Goal: Complete application form: Complete application form

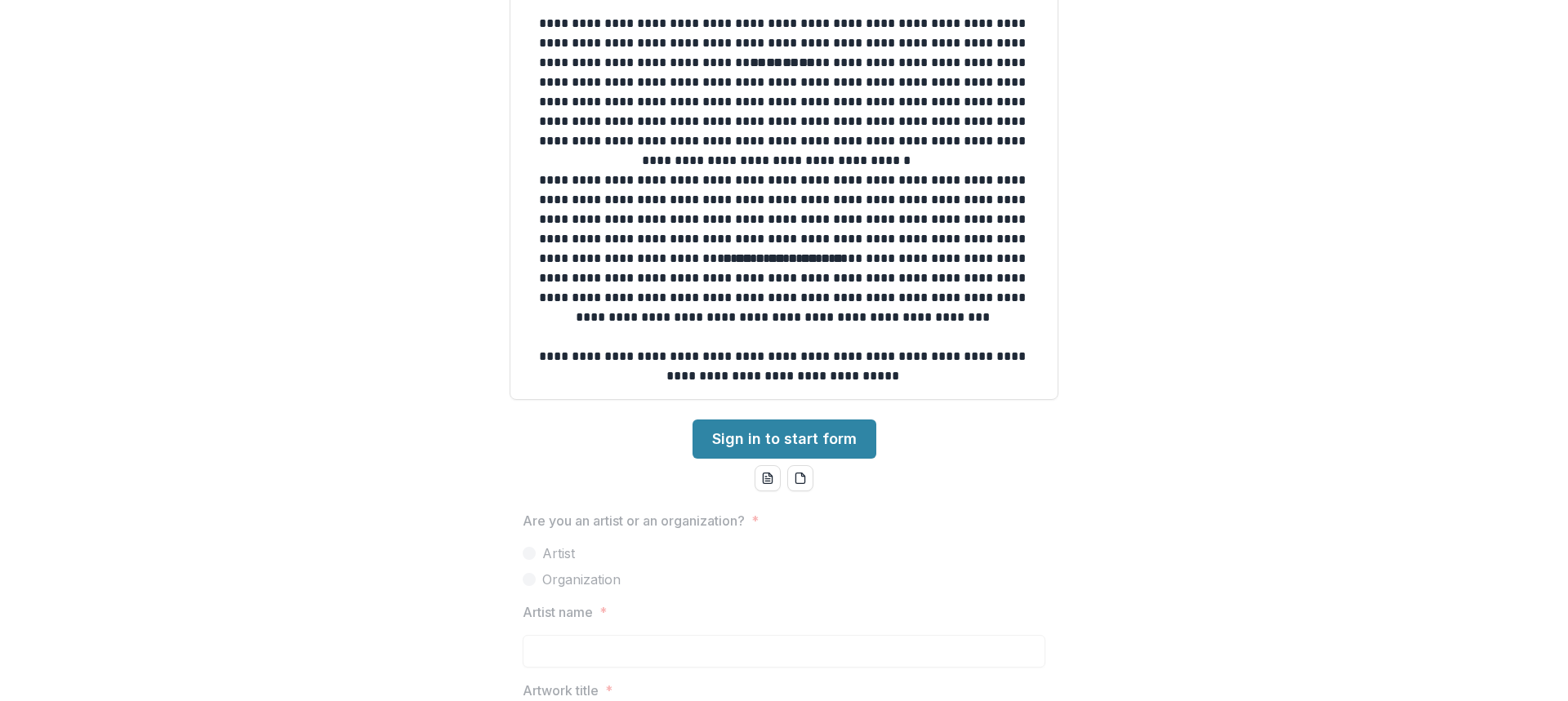
scroll to position [331, 0]
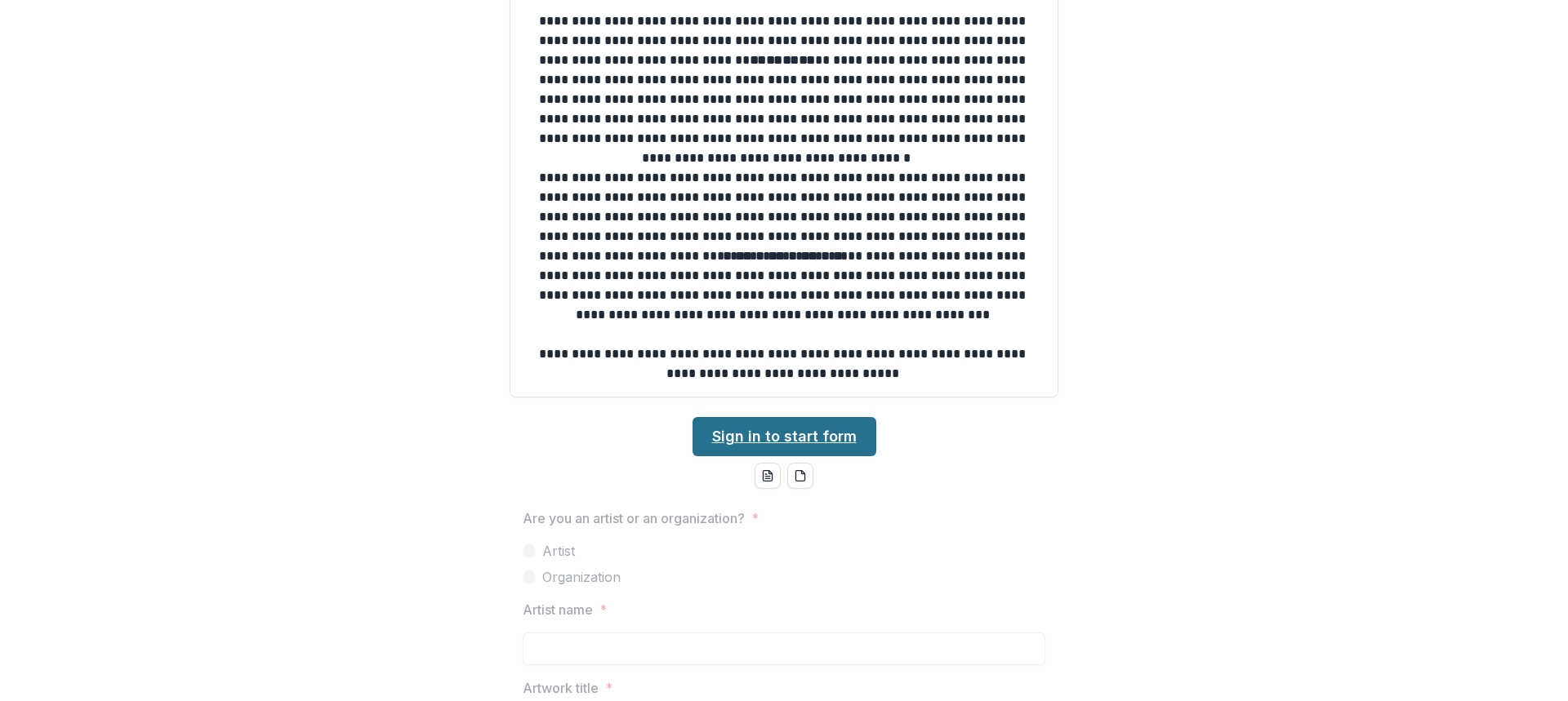
click at [813, 423] on link "Sign in to start form" at bounding box center [784, 436] width 184 height 39
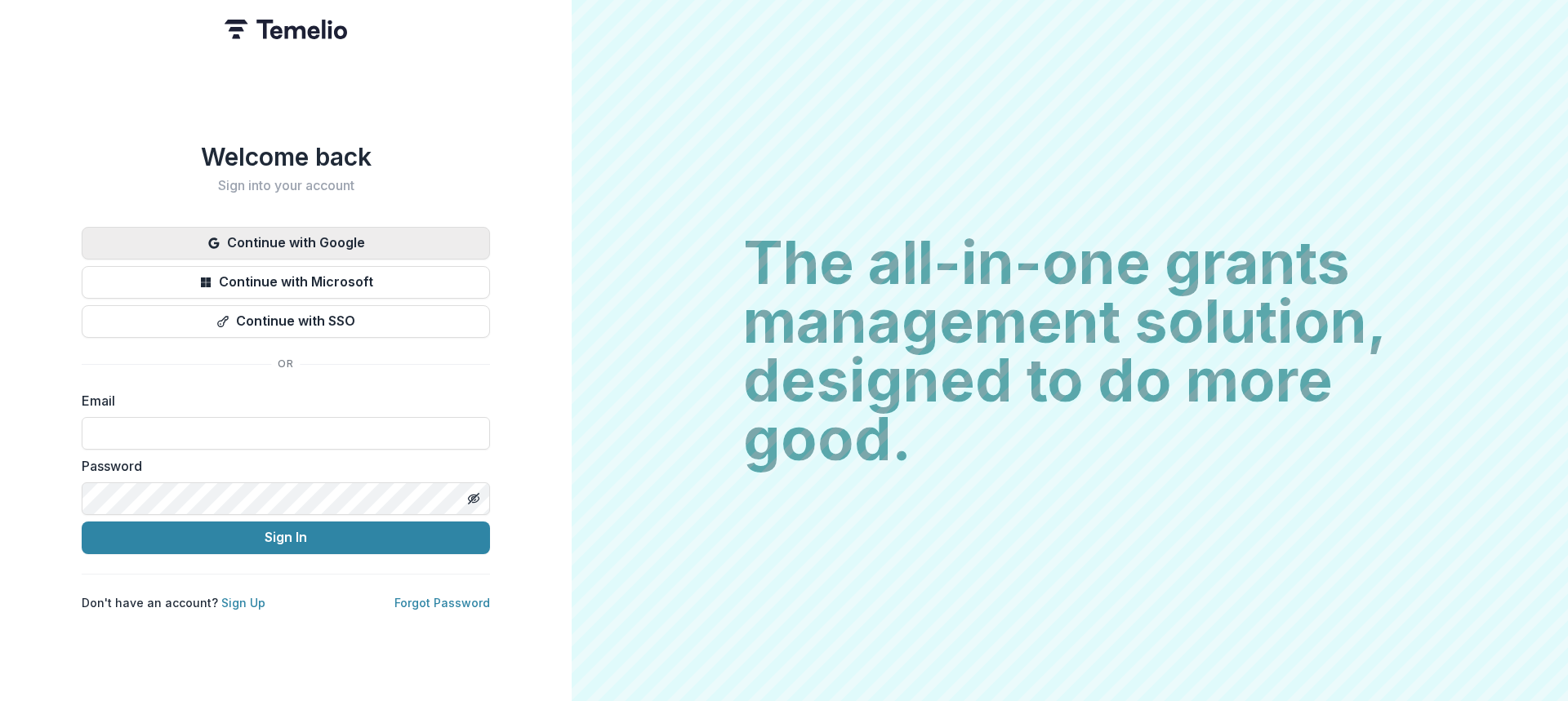
click at [471, 232] on button "Continue with Google" at bounding box center [285, 243] width 408 height 32
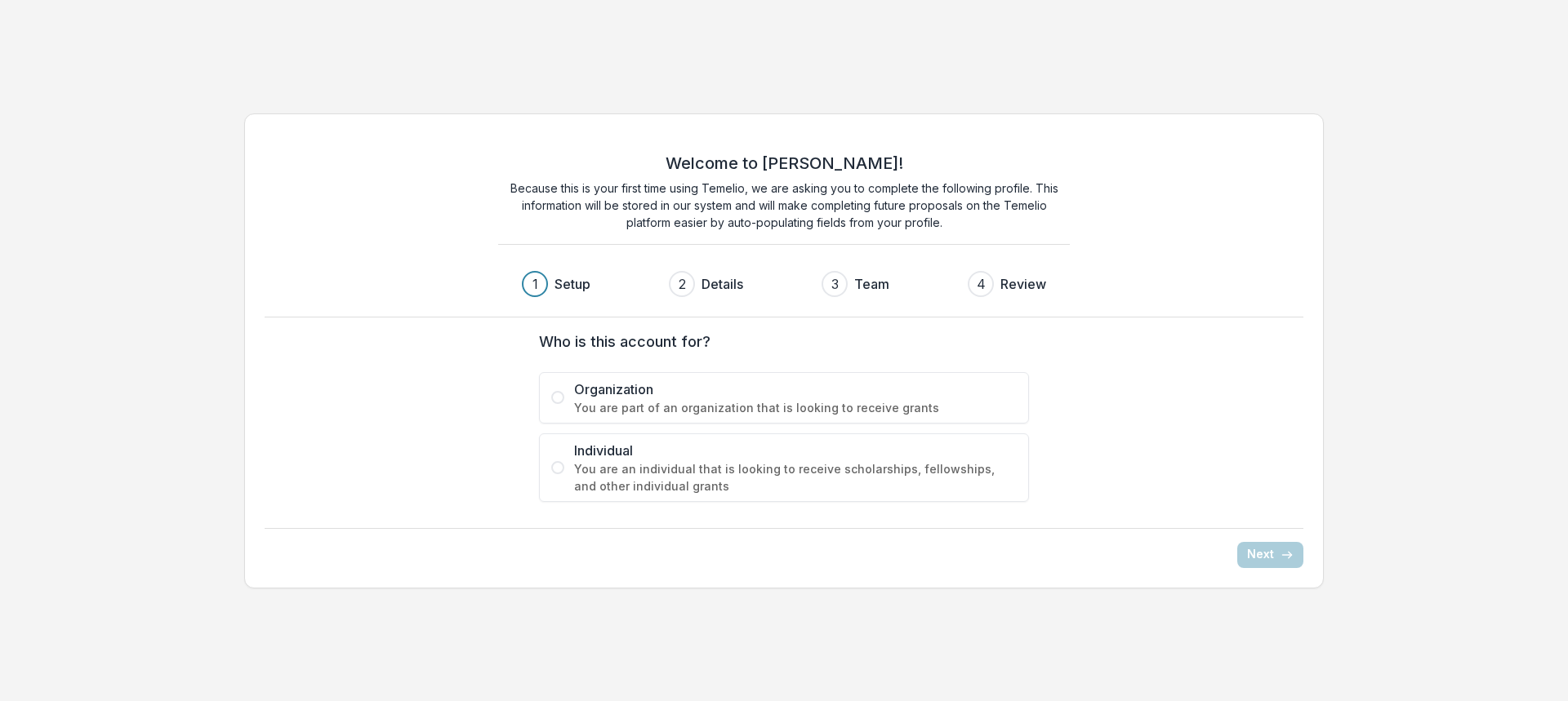
click at [634, 470] on span "You are an individual that is looking to receive scholarships, fellowships, and…" at bounding box center [795, 476] width 443 height 34
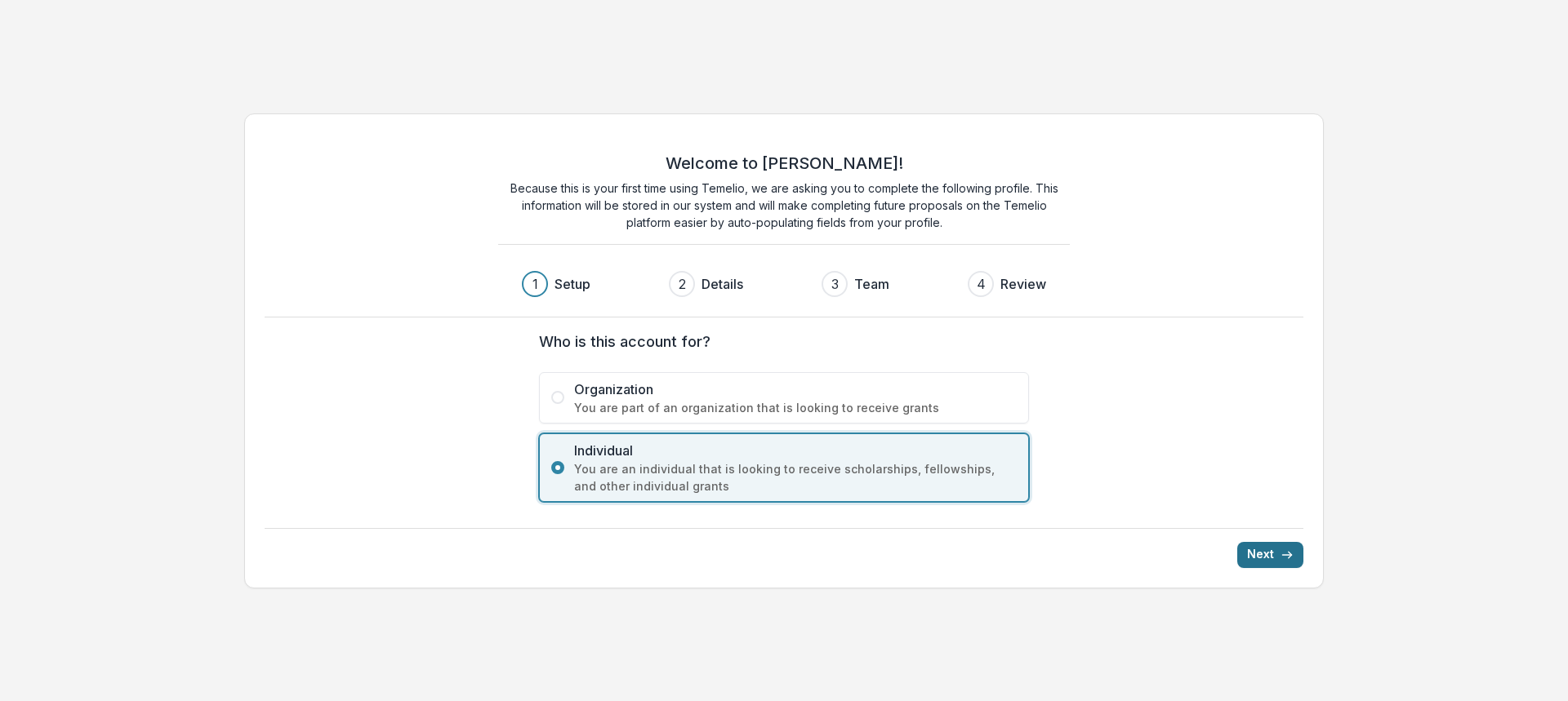
click at [1274, 555] on button "Next" at bounding box center [1270, 555] width 66 height 27
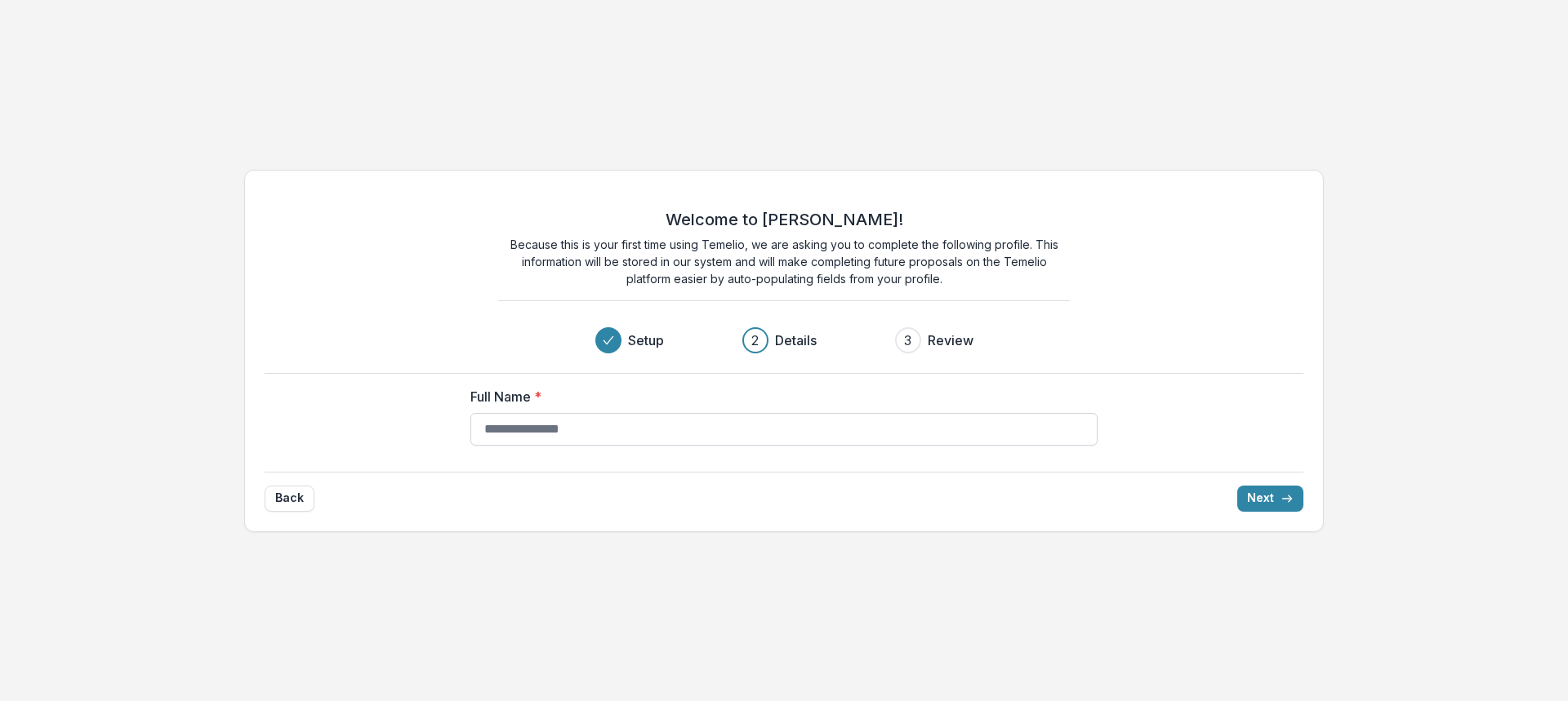
click at [903, 429] on input "Full Name *" at bounding box center [784, 428] width 627 height 32
type input "*"
type input "**********"
click at [1237, 486] on button "Next" at bounding box center [1270, 499] width 66 height 27
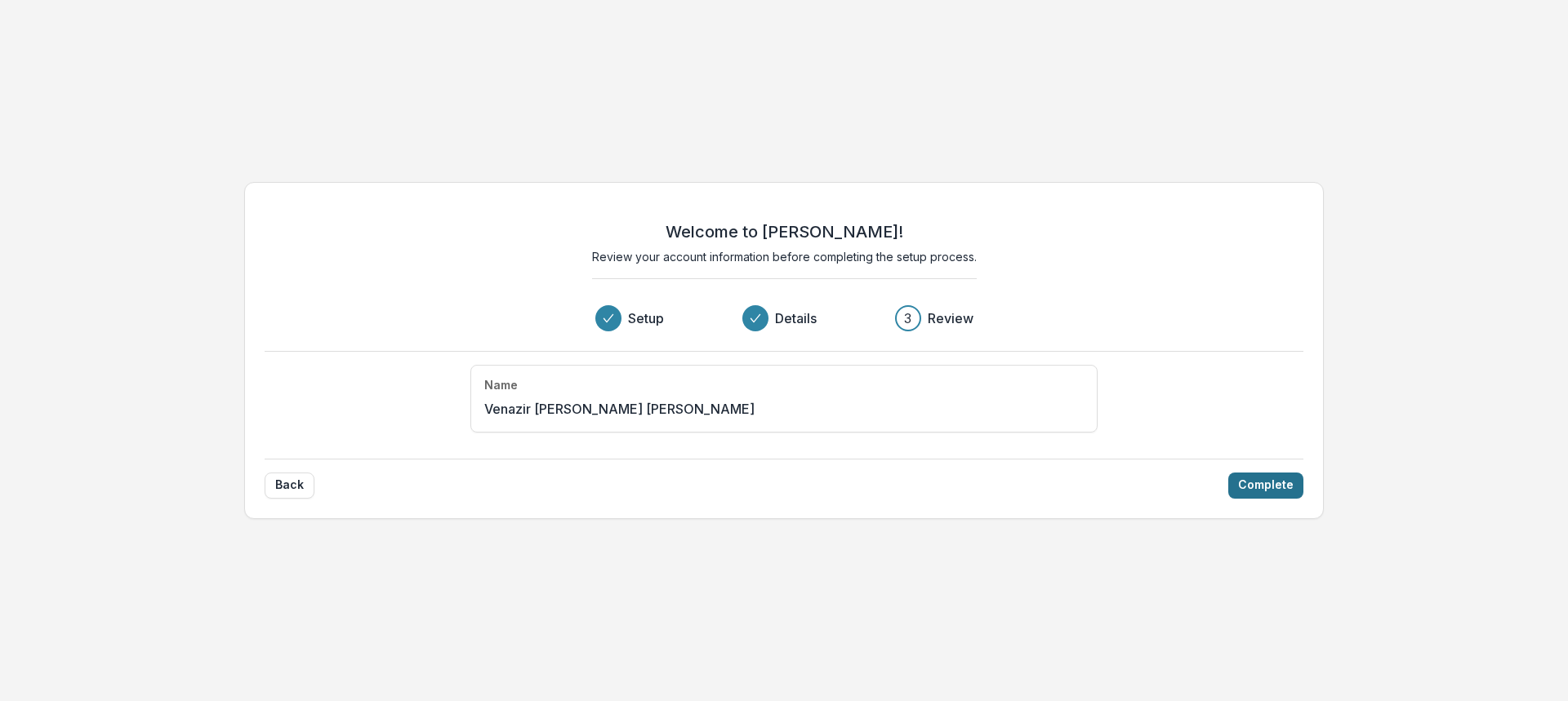
click at [1279, 485] on button "Complete" at bounding box center [1265, 486] width 75 height 27
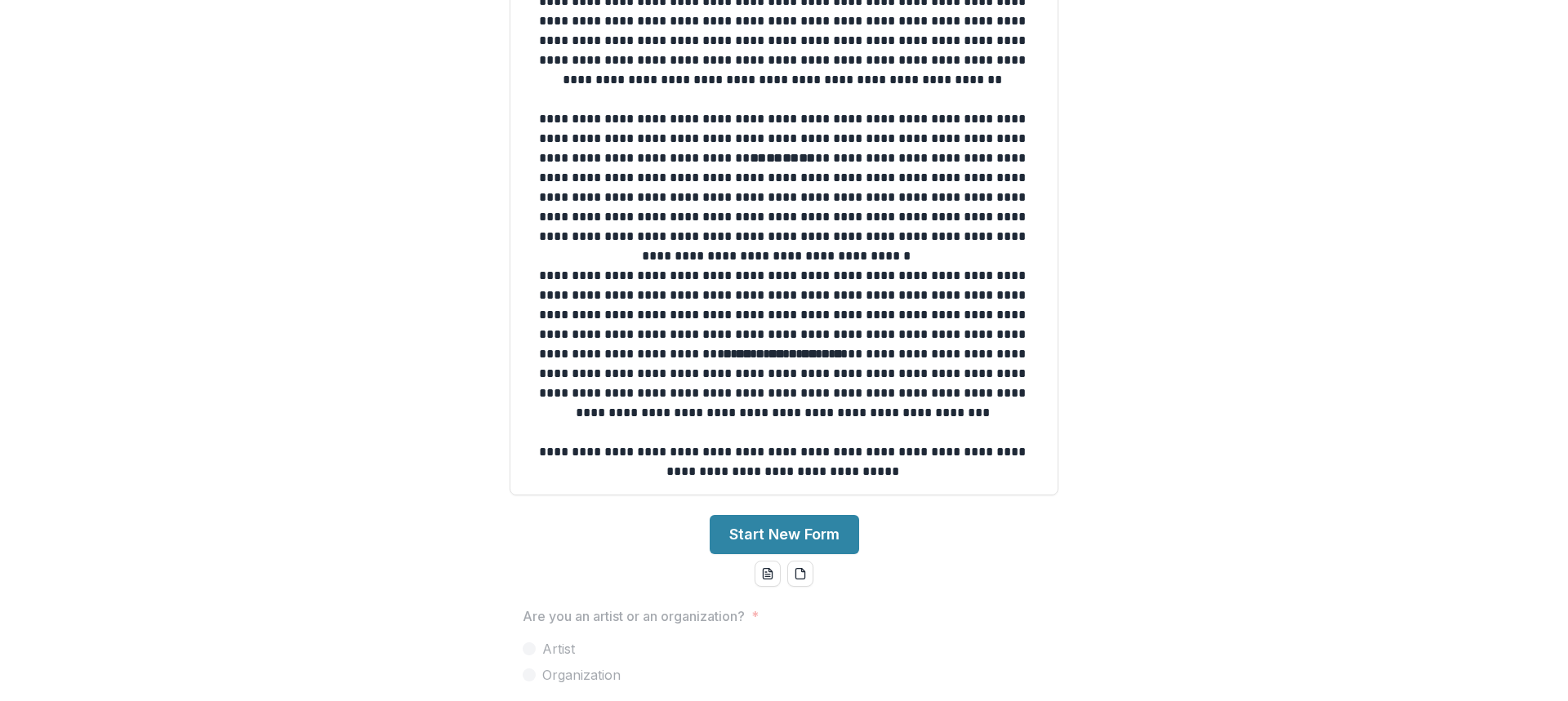
scroll to position [267, 0]
click at [745, 539] on button "Start New Form" at bounding box center [784, 533] width 149 height 39
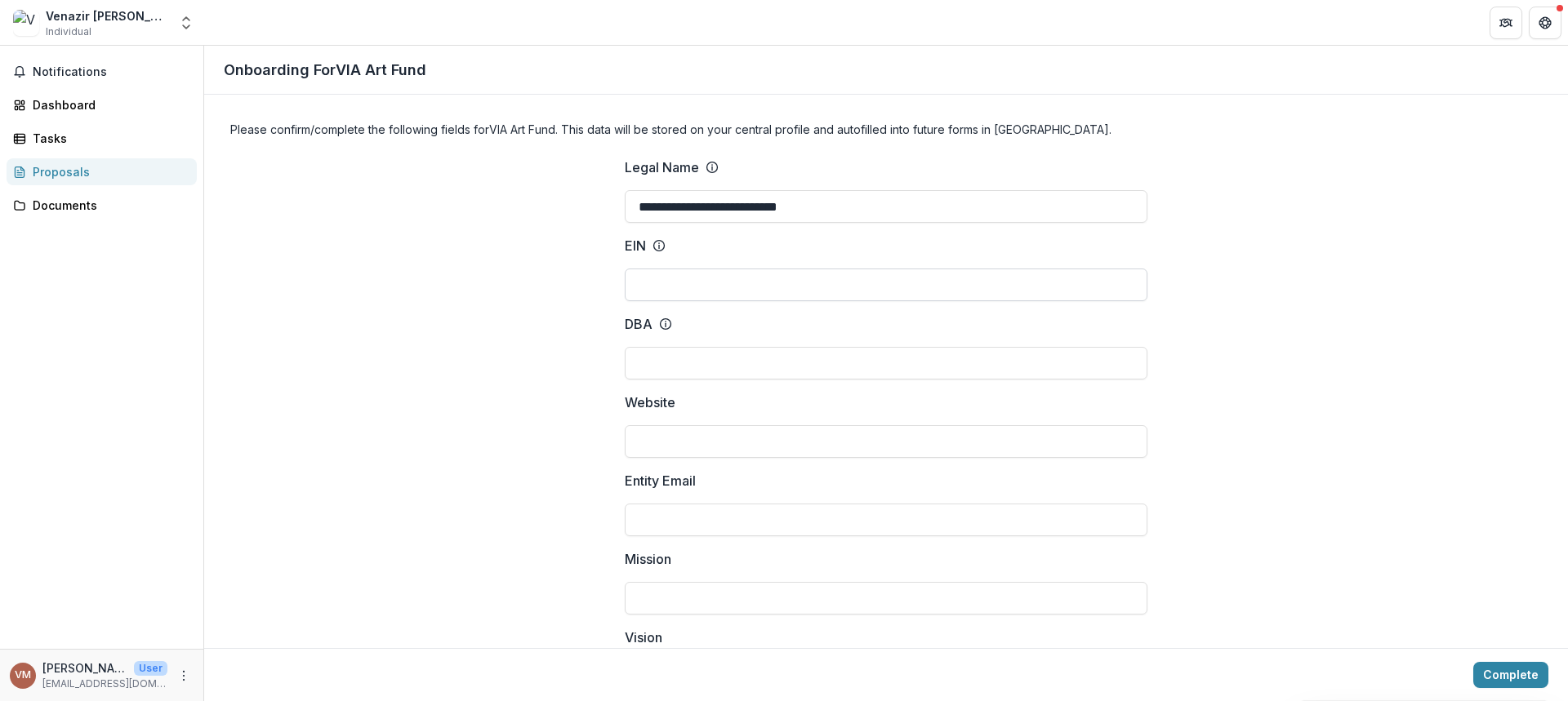
click at [737, 289] on input "EIN" at bounding box center [886, 284] width 522 height 32
type input "*"
click at [659, 244] on line at bounding box center [659, 246] width 0 height 3
click at [657, 268] on input "***" at bounding box center [886, 284] width 522 height 32
drag, startPoint x: 671, startPoint y: 287, endPoint x: 655, endPoint y: 307, distance: 25.6
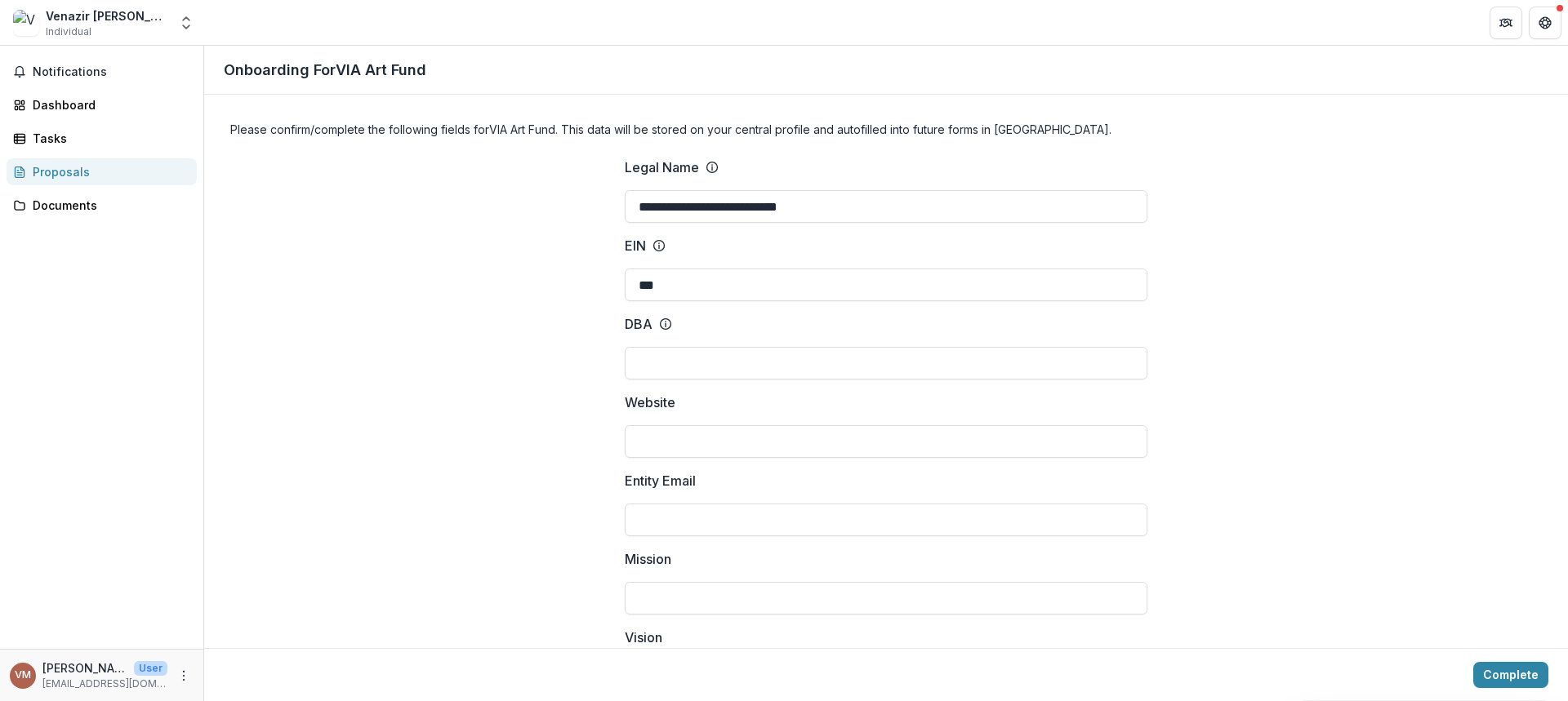
click at [677, 289] on input "***" at bounding box center [886, 284] width 522 height 32
click at [692, 358] on input "DBA" at bounding box center [886, 362] width 522 height 32
drag, startPoint x: 773, startPoint y: 289, endPoint x: 386, endPoint y: 288, distance: 387.0
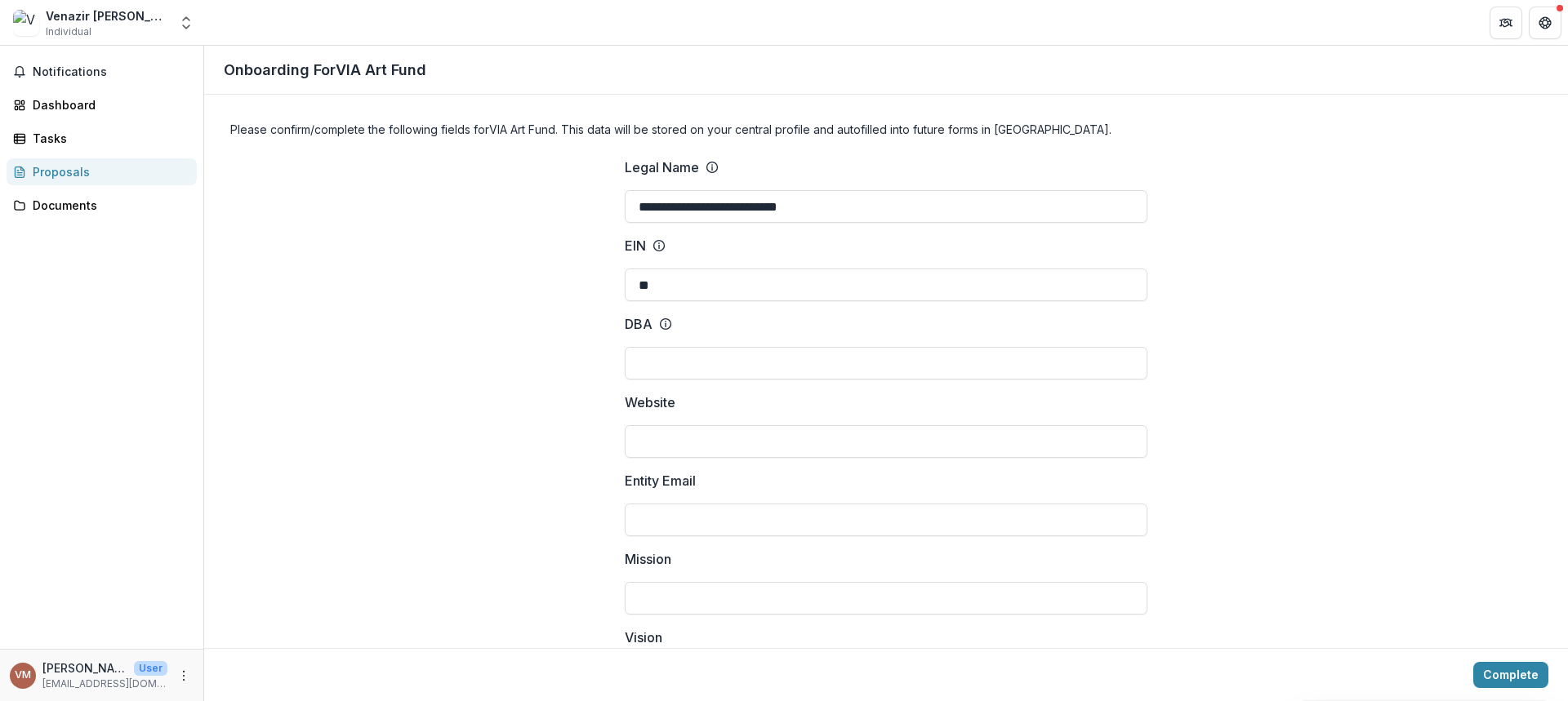
type input "*"
click at [677, 367] on input "DBA" at bounding box center [886, 362] width 522 height 32
click at [651, 360] on input "DBA" at bounding box center [886, 362] width 522 height 32
type input "**********"
click at [635, 246] on p "EIN" at bounding box center [635, 246] width 22 height 20
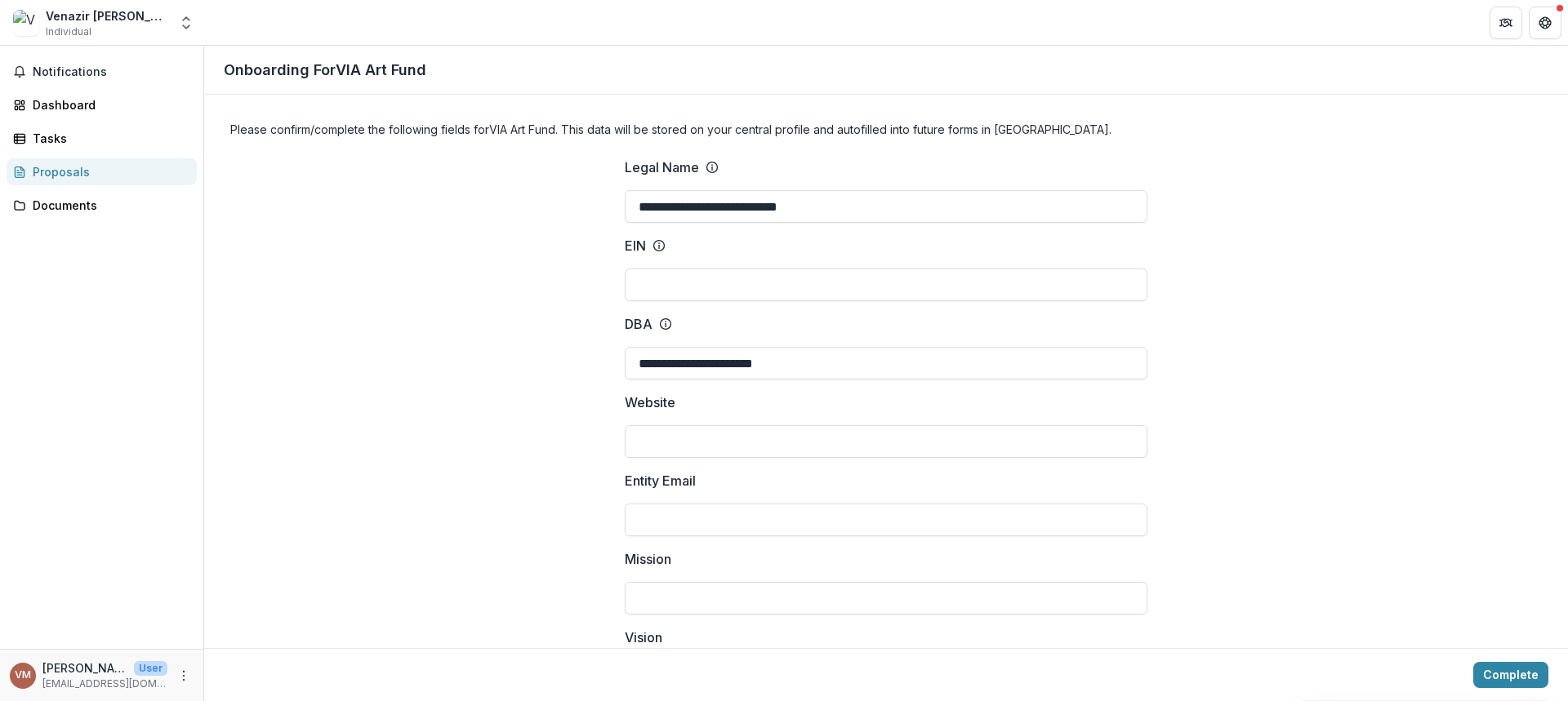
click at [635, 268] on input "EIN" at bounding box center [886, 284] width 522 height 32
click at [656, 248] on icon at bounding box center [659, 246] width 13 height 13
click at [656, 268] on input "EIN" at bounding box center [886, 284] width 522 height 32
click at [648, 291] on input "EIN" at bounding box center [886, 284] width 522 height 32
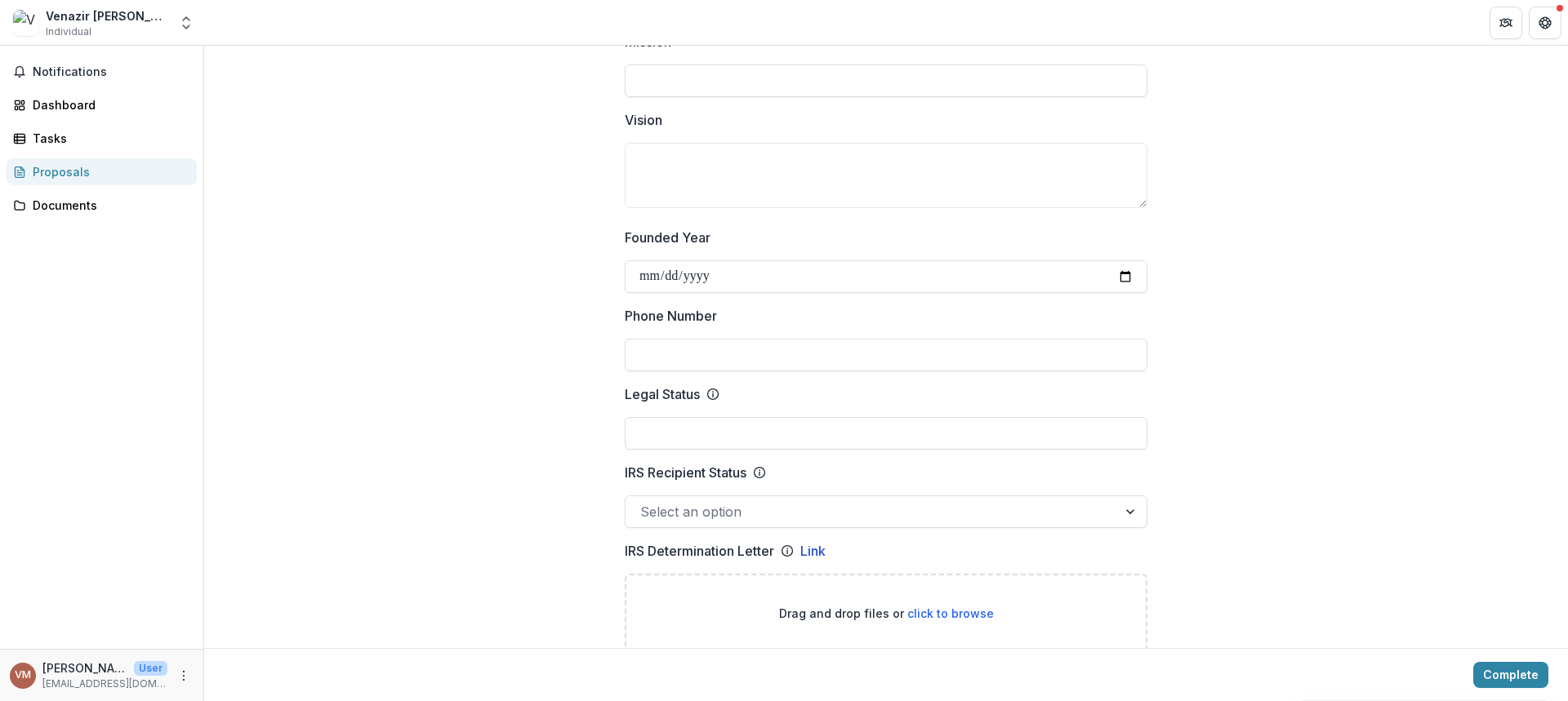
scroll to position [518, 0]
type input "*********"
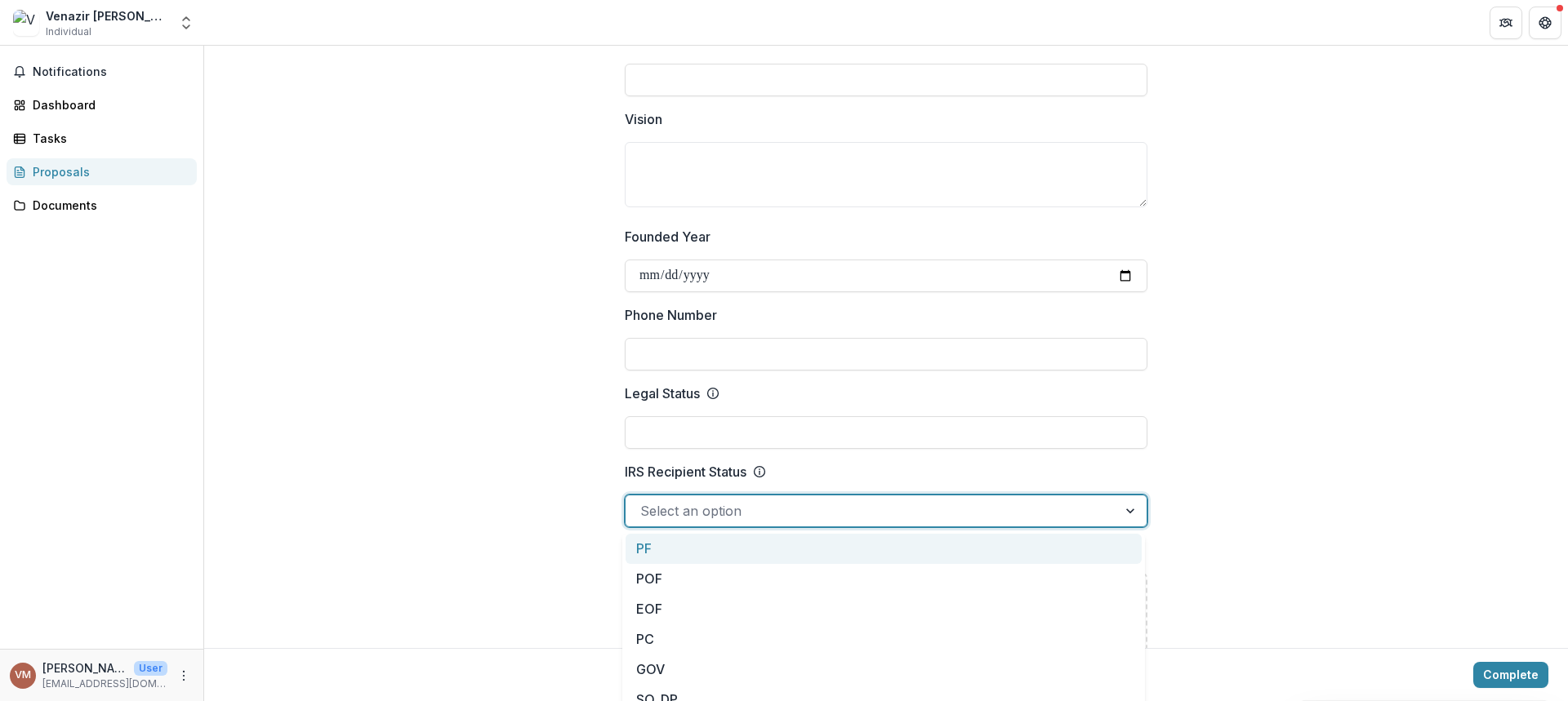
click at [812, 512] on div at bounding box center [871, 511] width 462 height 23
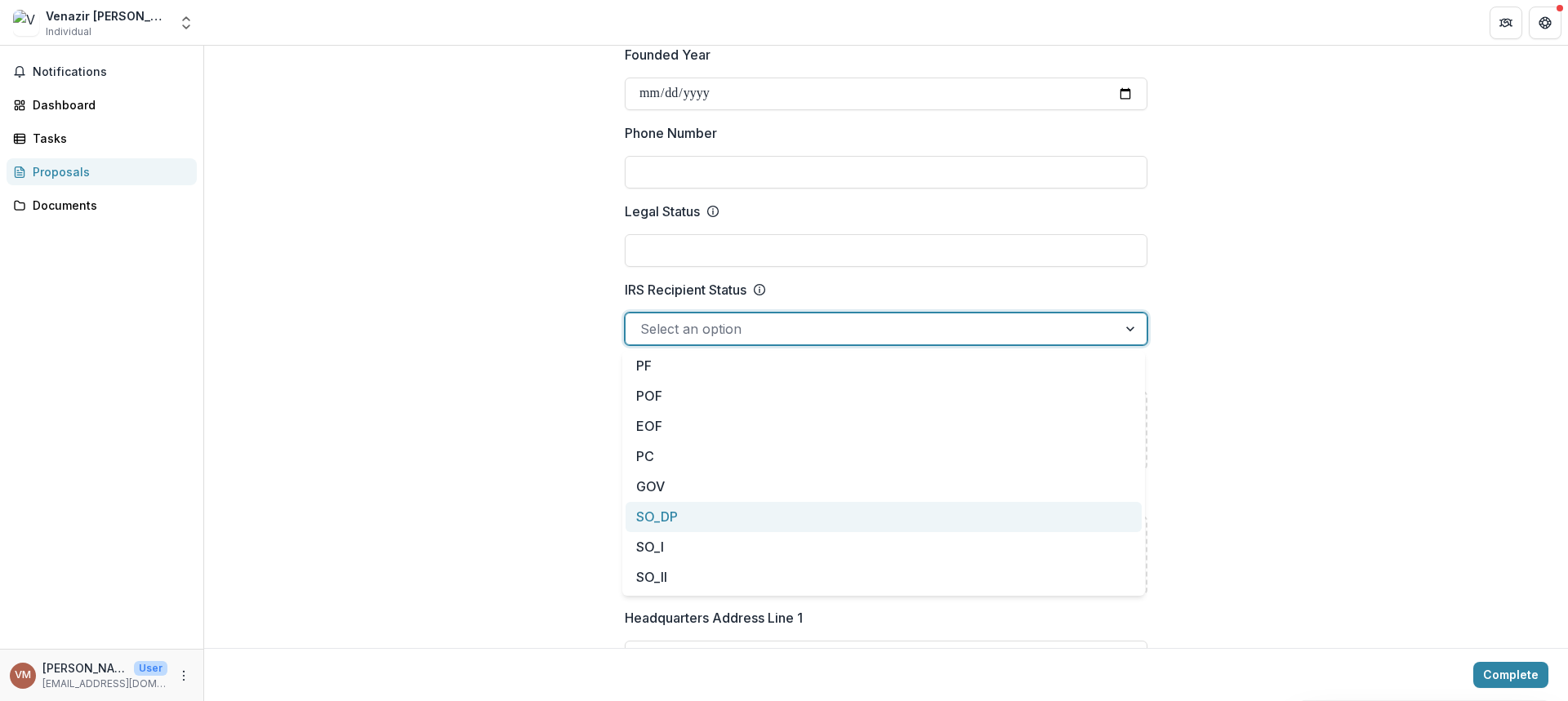
scroll to position [701, 0]
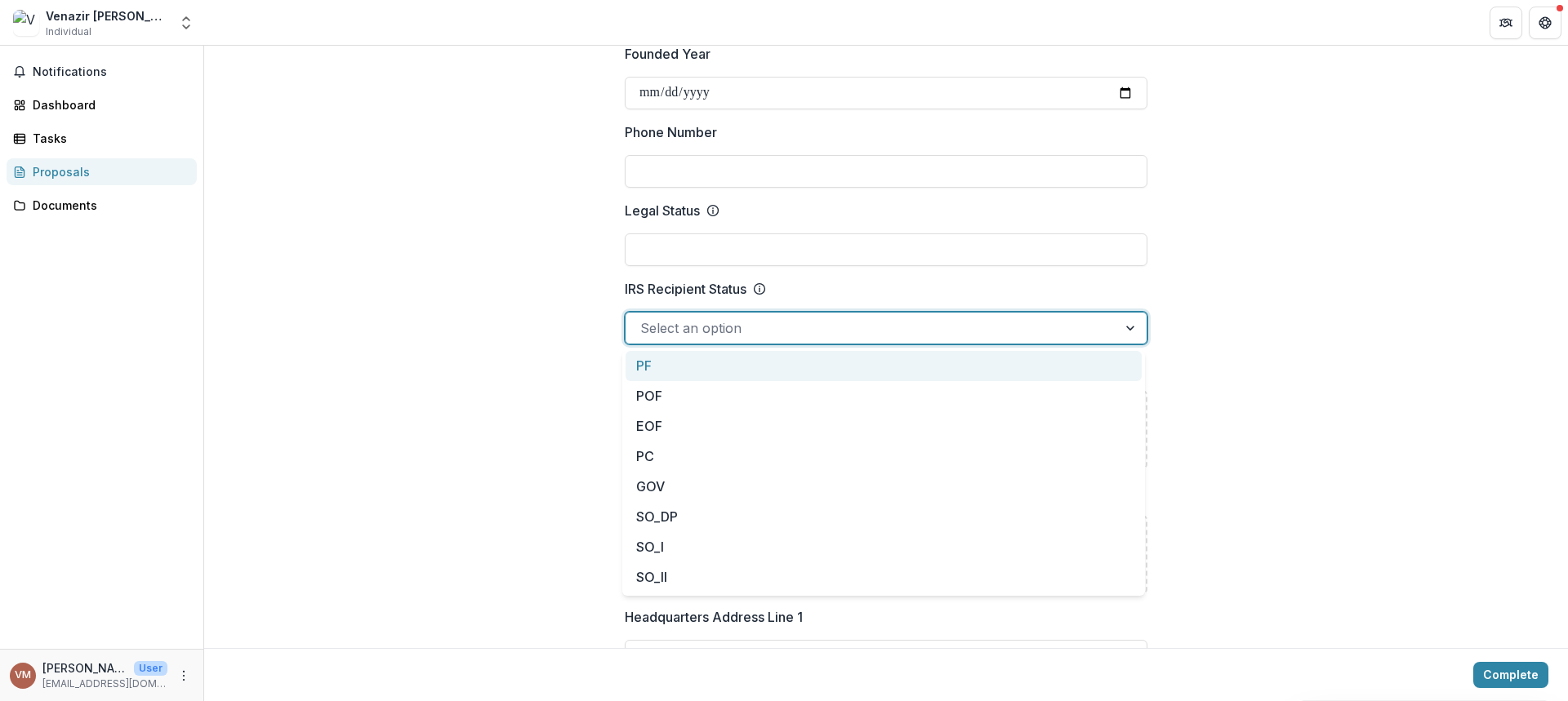
click at [790, 325] on div at bounding box center [871, 328] width 462 height 23
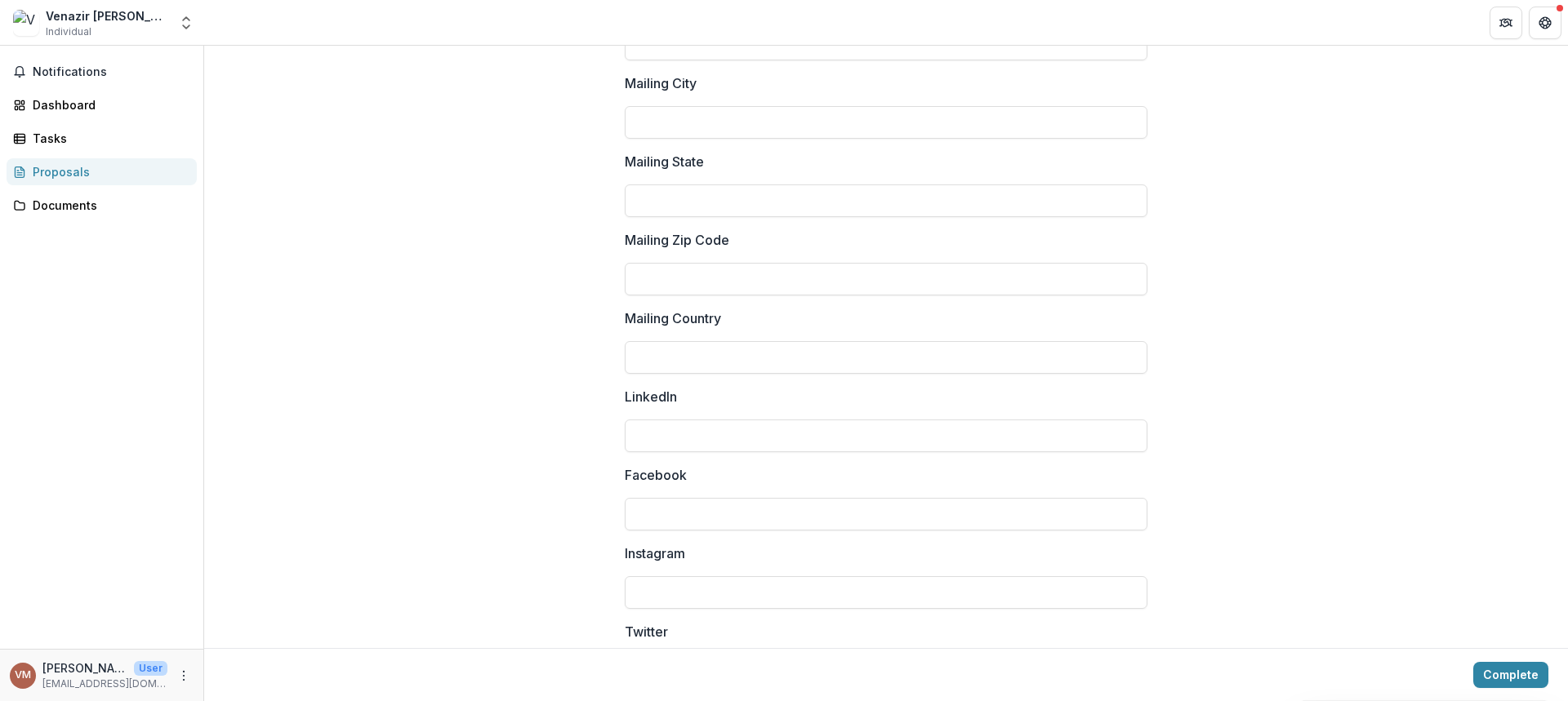
scroll to position [2161, 0]
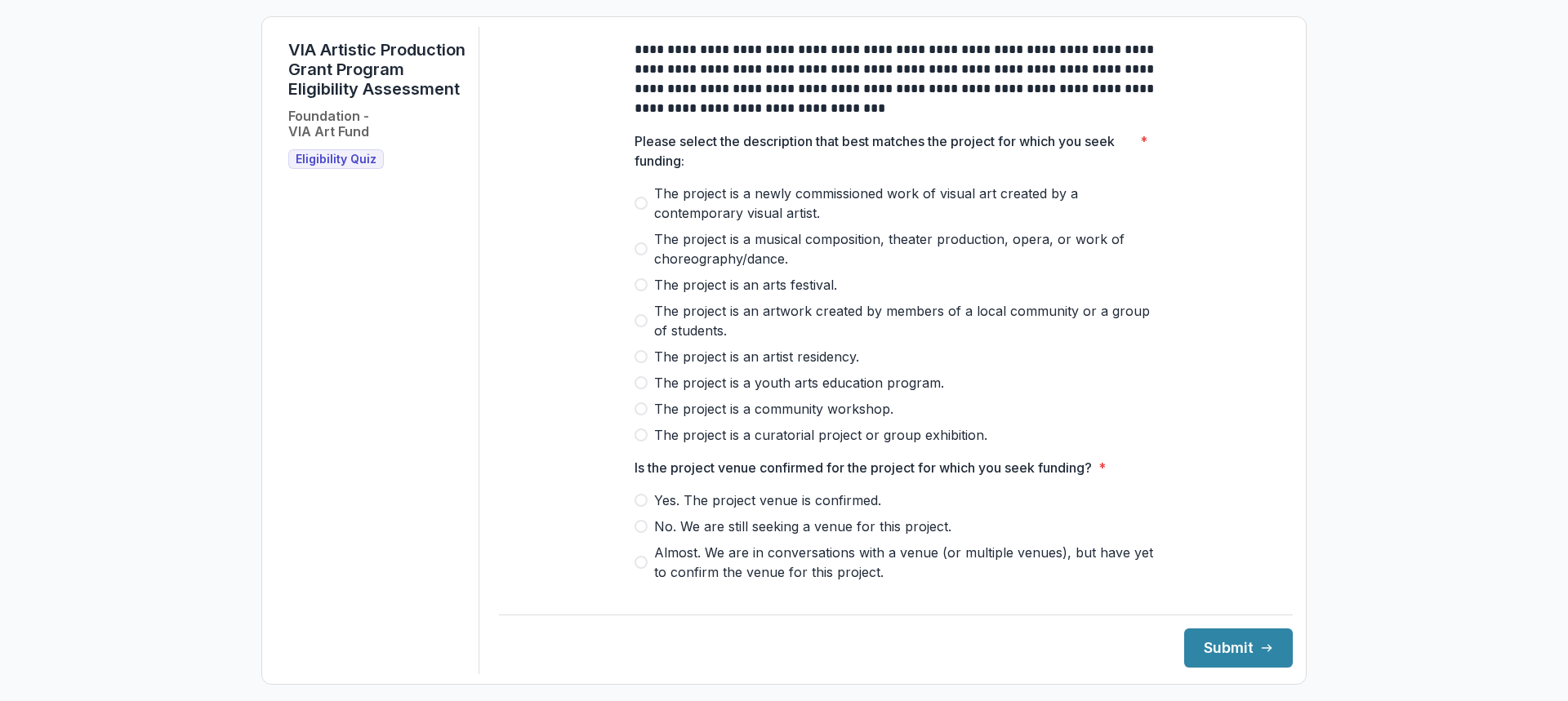
click at [640, 210] on span at bounding box center [641, 203] width 13 height 13
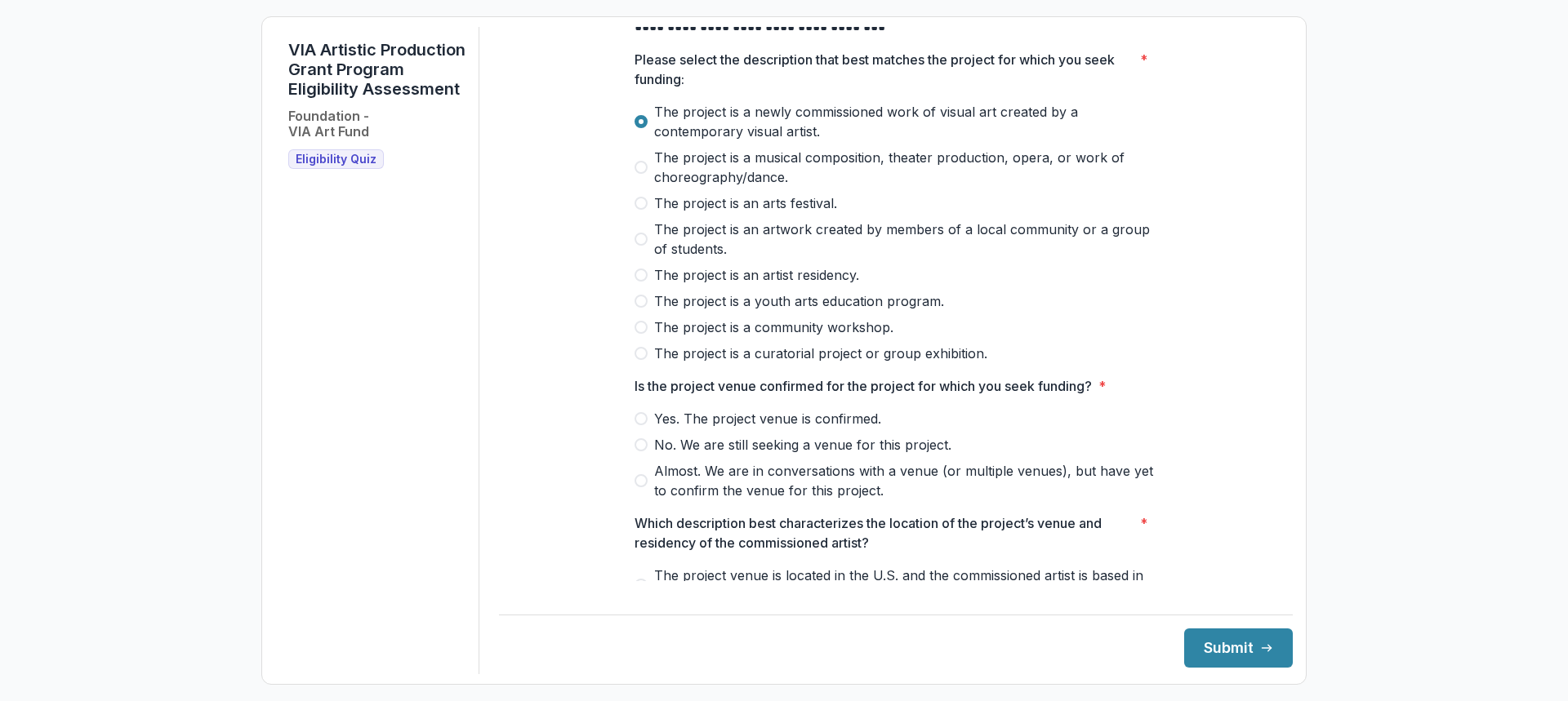
click at [667, 454] on span "No. We are still seeking a venue for this project." at bounding box center [803, 445] width 297 height 20
click at [746, 491] on span "Almost. We are in conversations with a venue (or multiple venues), but have yet…" at bounding box center [905, 480] width 503 height 39
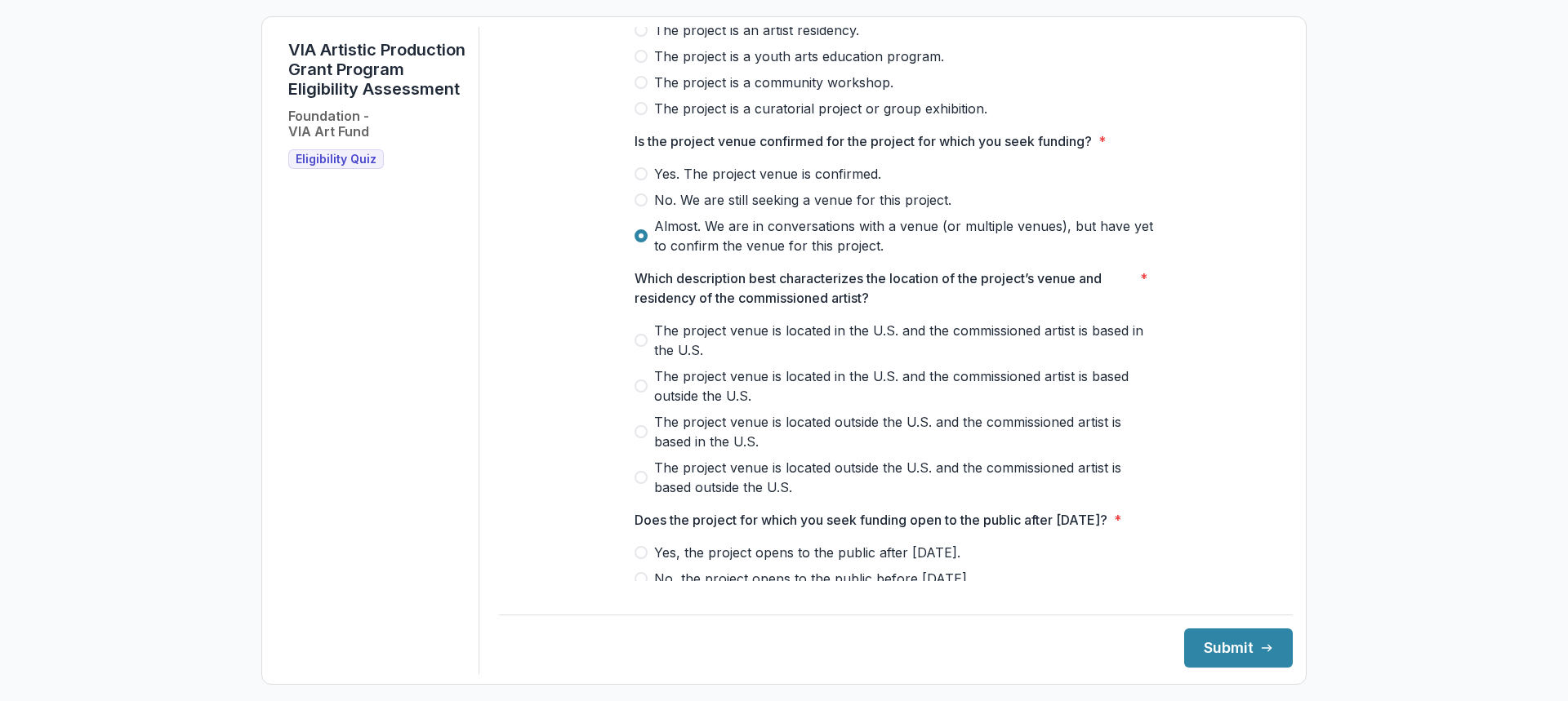
click at [651, 343] on label "The project venue is located in the U.S. and the commissioned artist is based i…" at bounding box center [896, 340] width 522 height 39
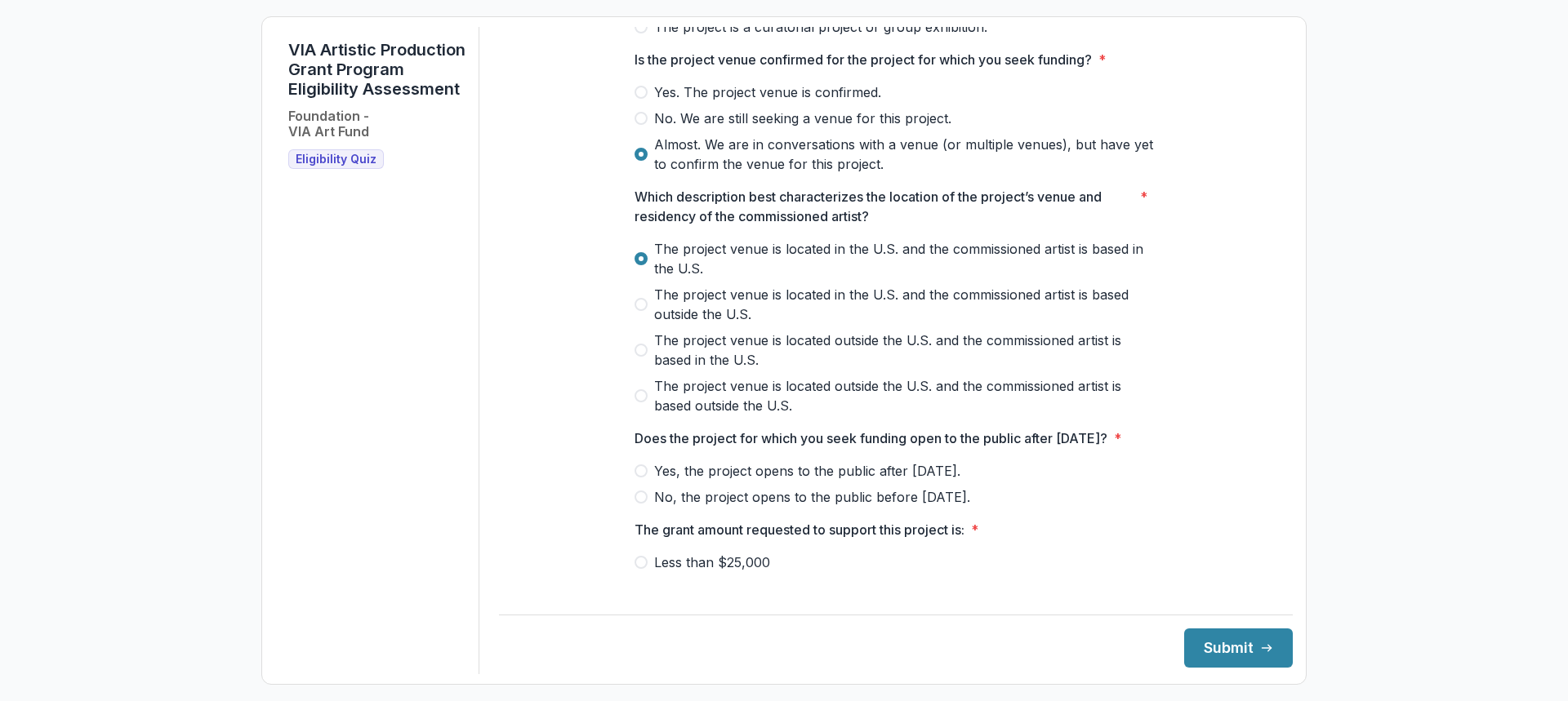
scroll to position [490, 0]
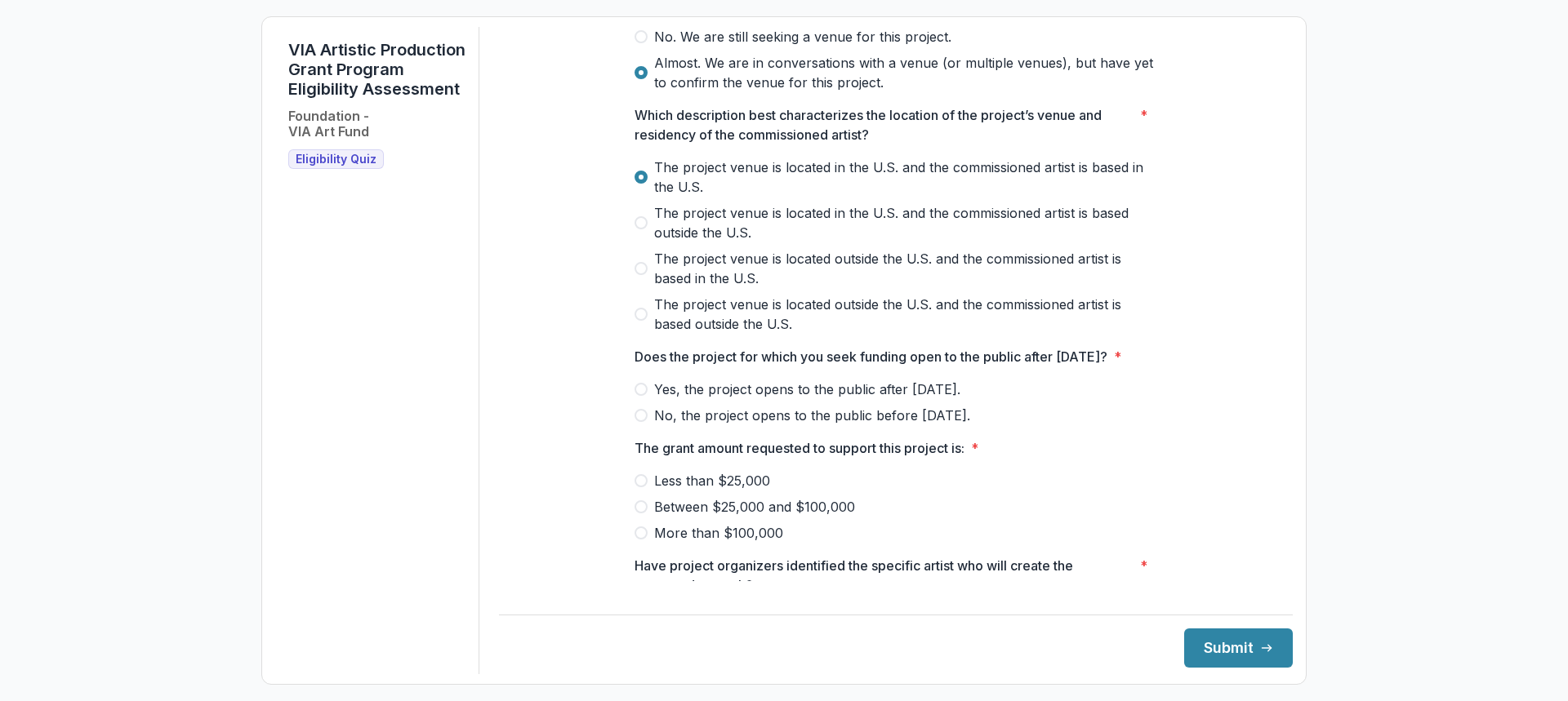
click at [665, 399] on span "Yes, the project opens to the public after May 1, 2026." at bounding box center [807, 389] width 306 height 20
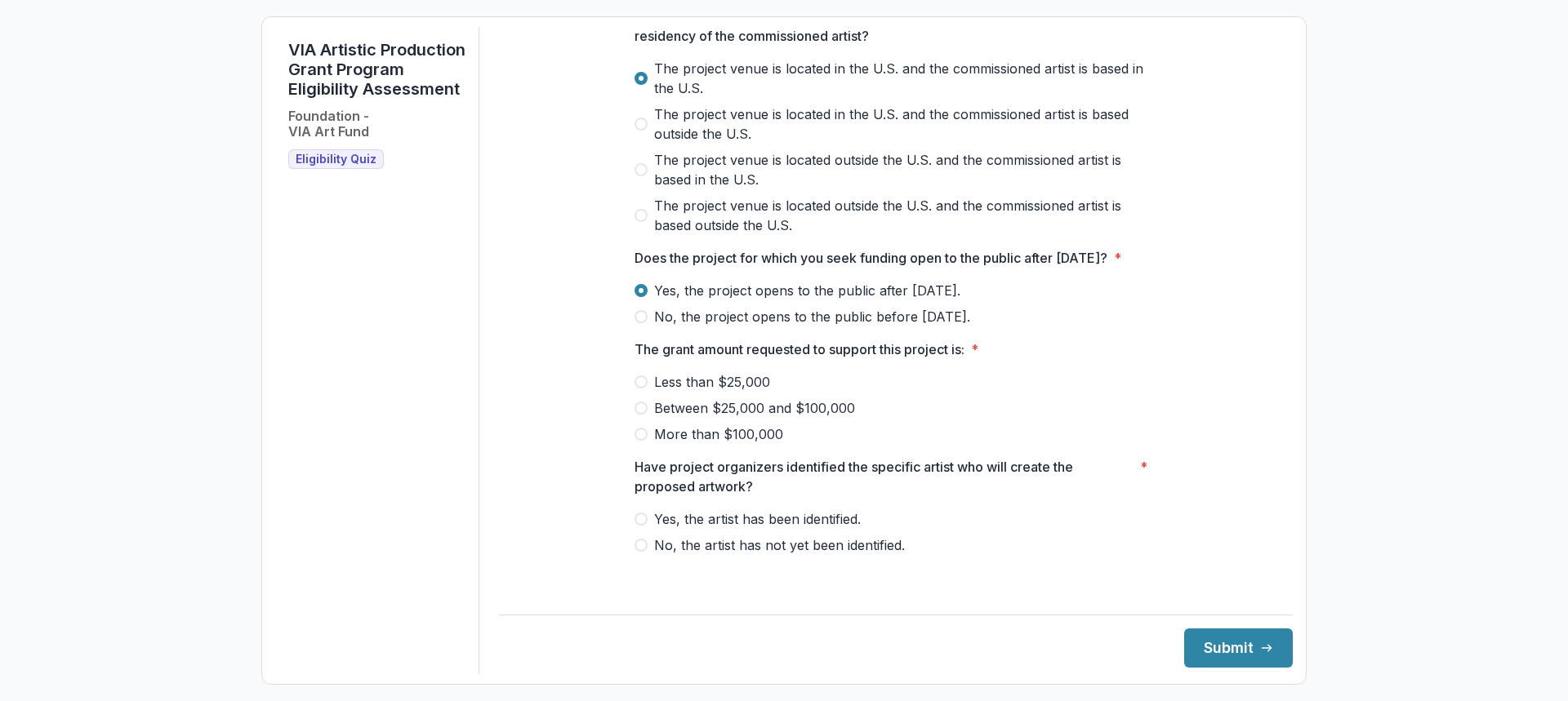
click at [813, 418] on span "Between $25,000 and $100,000" at bounding box center [755, 409] width 201 height 20
click at [818, 526] on span "Yes, the artist has been identified." at bounding box center [757, 519] width 206 height 20
click at [1260, 647] on button "Submit" at bounding box center [1238, 647] width 109 height 39
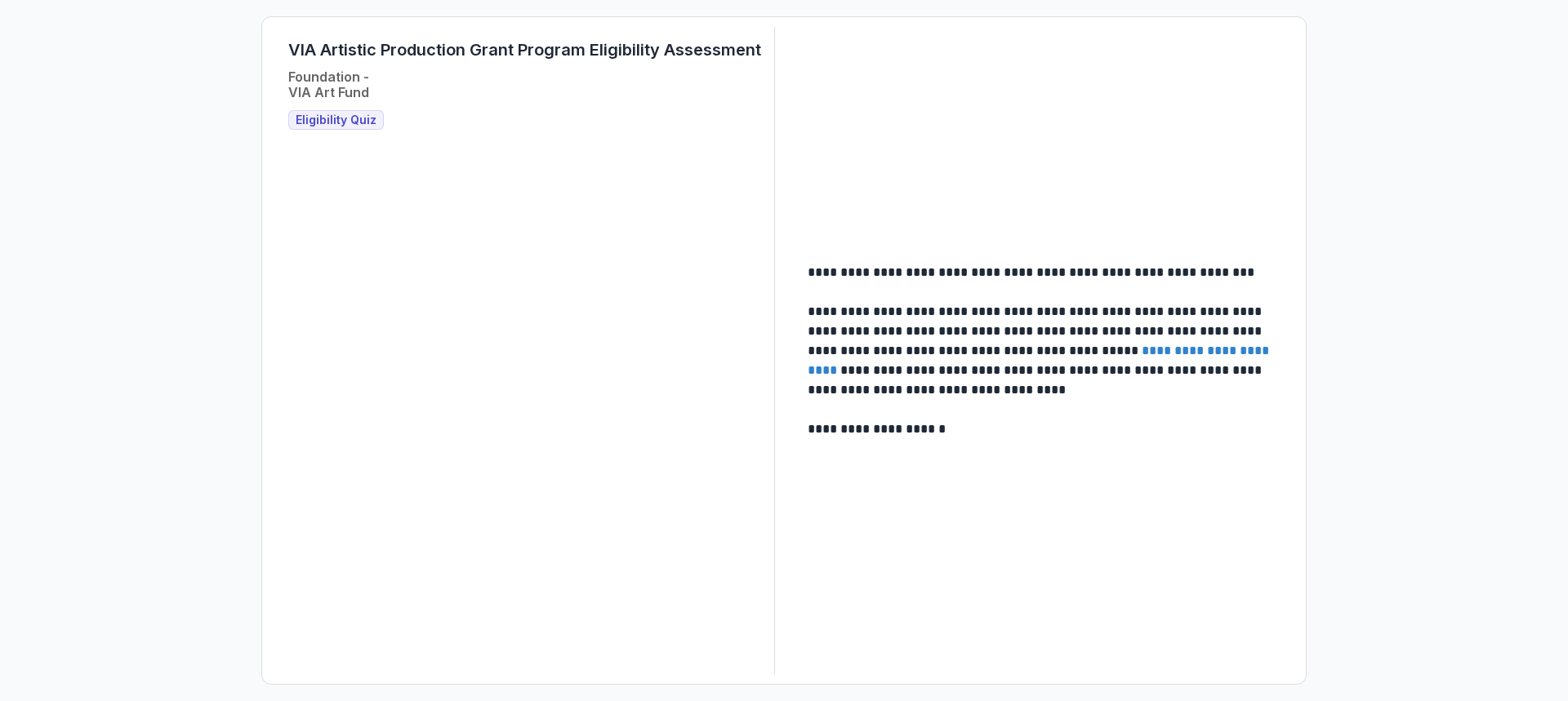
click at [323, 123] on span "Eligibility Quiz" at bounding box center [335, 120] width 80 height 14
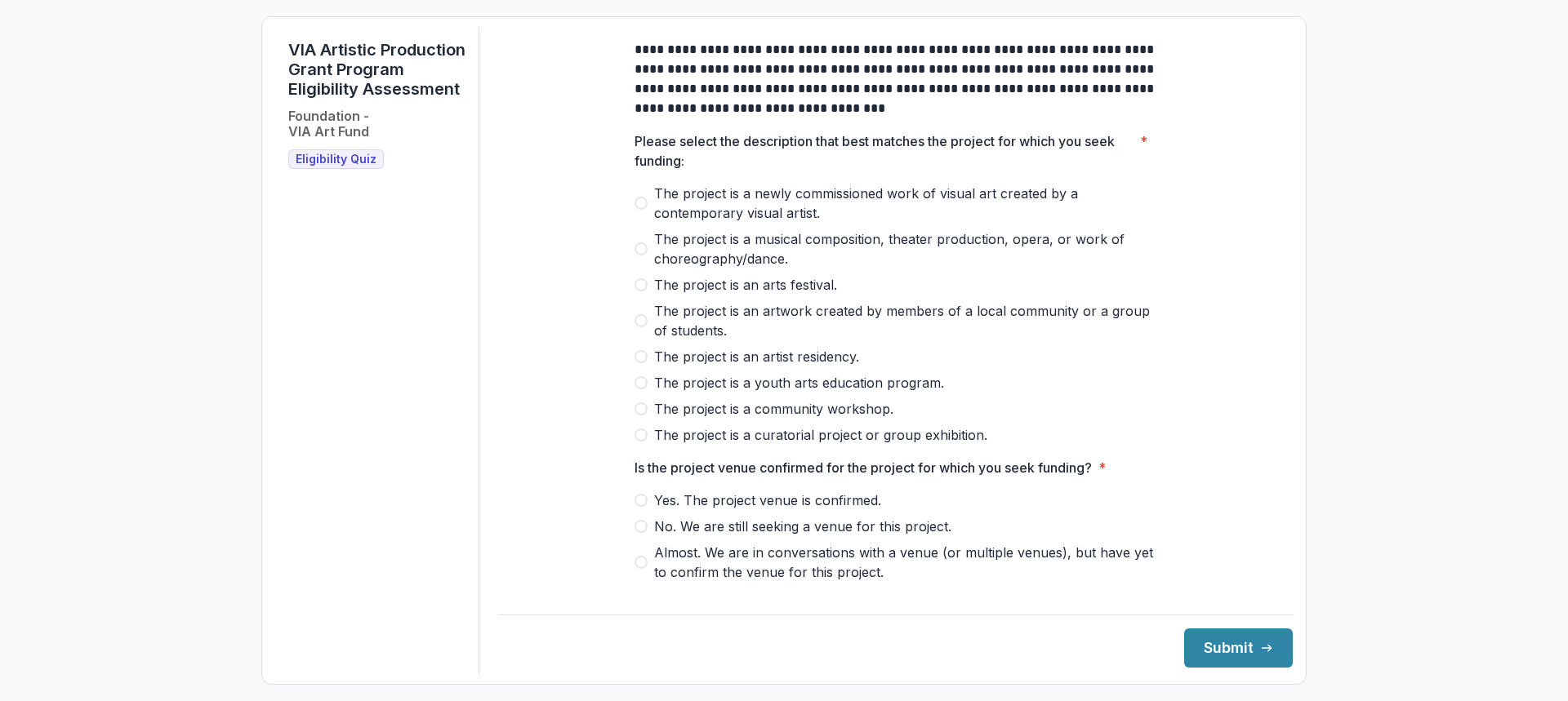
click at [643, 210] on span at bounding box center [641, 203] width 13 height 13
click at [640, 506] on span at bounding box center [641, 500] width 13 height 13
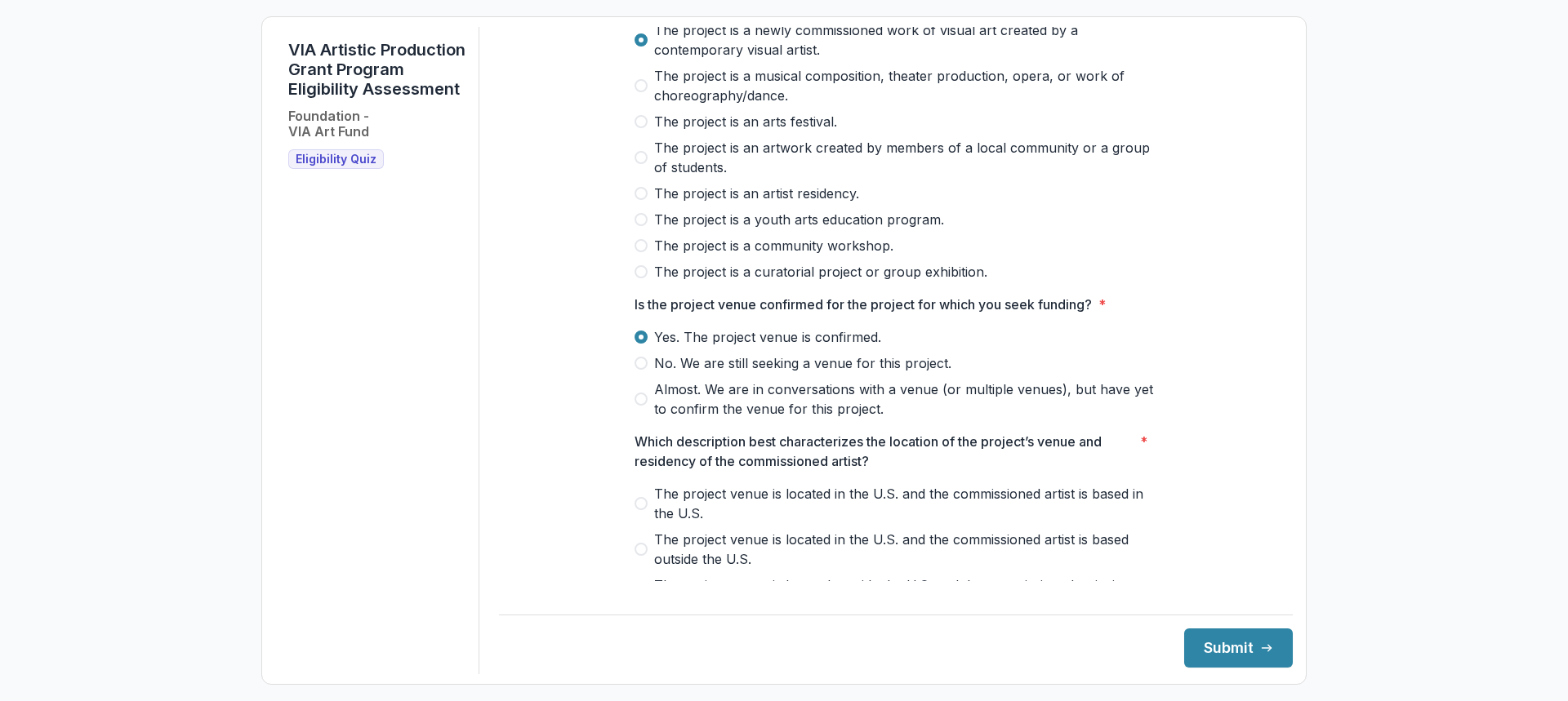
scroll to position [244, 0]
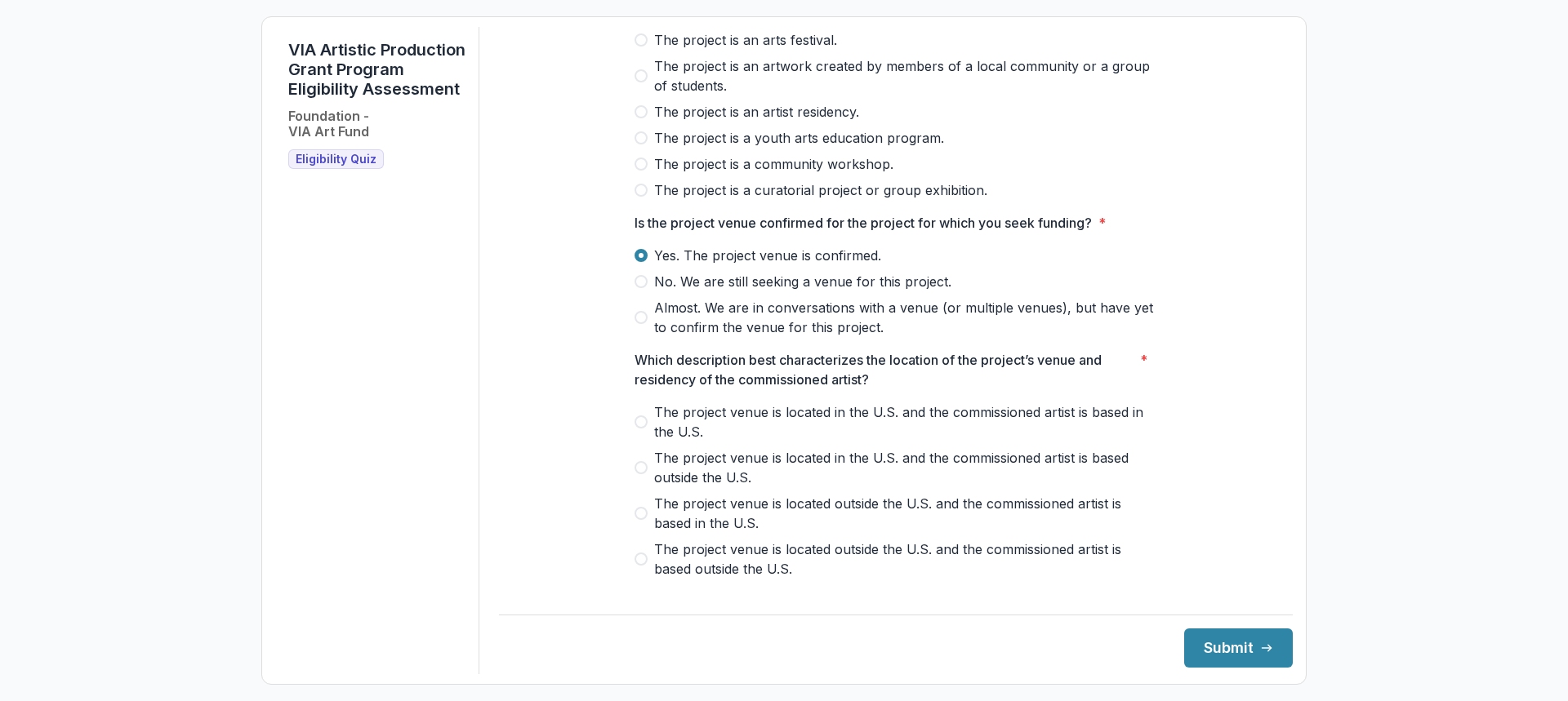
click at [639, 427] on label "The project venue is located in the U.S. and the commissioned artist is based i…" at bounding box center [896, 421] width 522 height 39
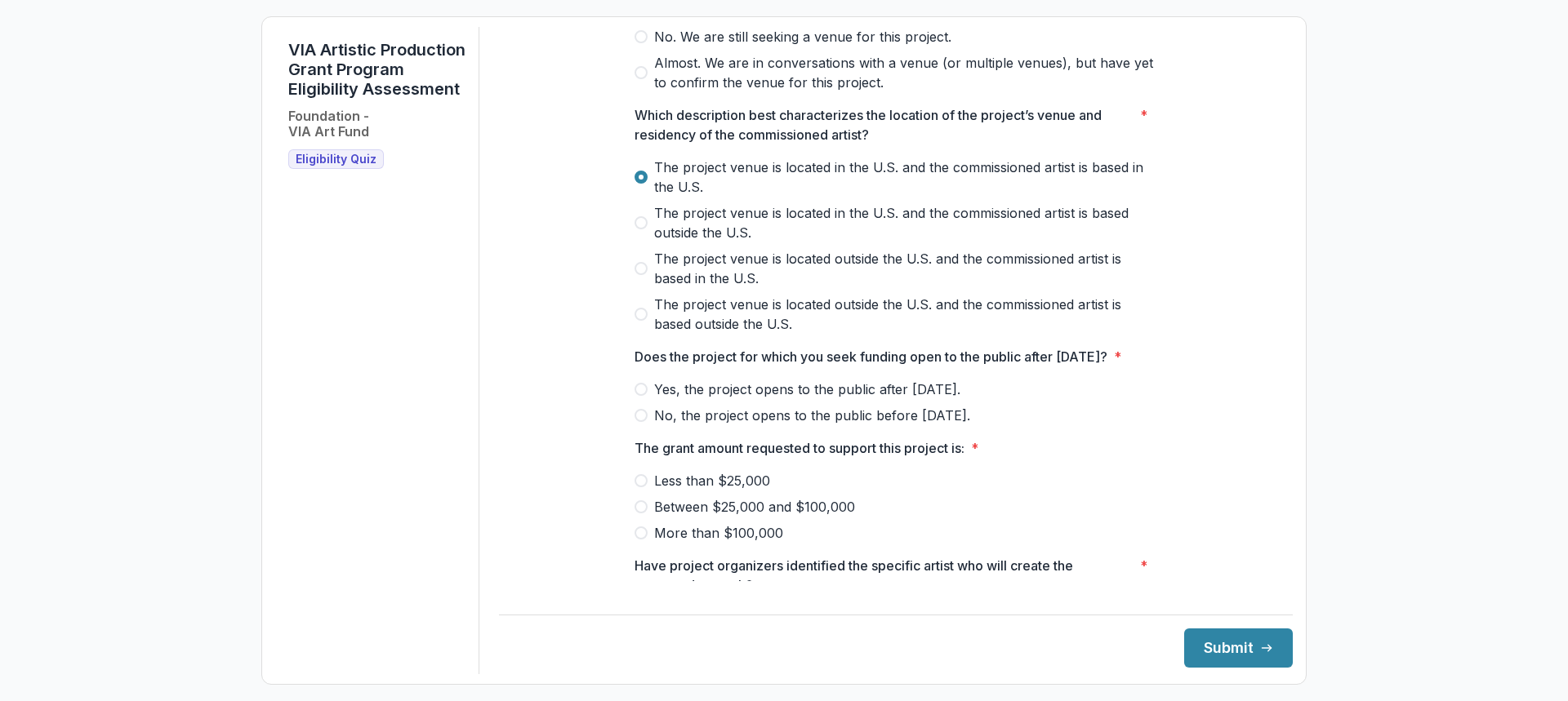
click at [668, 399] on span "Yes, the project opens to the public after May 1, 2026." at bounding box center [807, 389] width 306 height 20
click at [771, 516] on span "Between $25,000 and $100,000" at bounding box center [755, 507] width 201 height 20
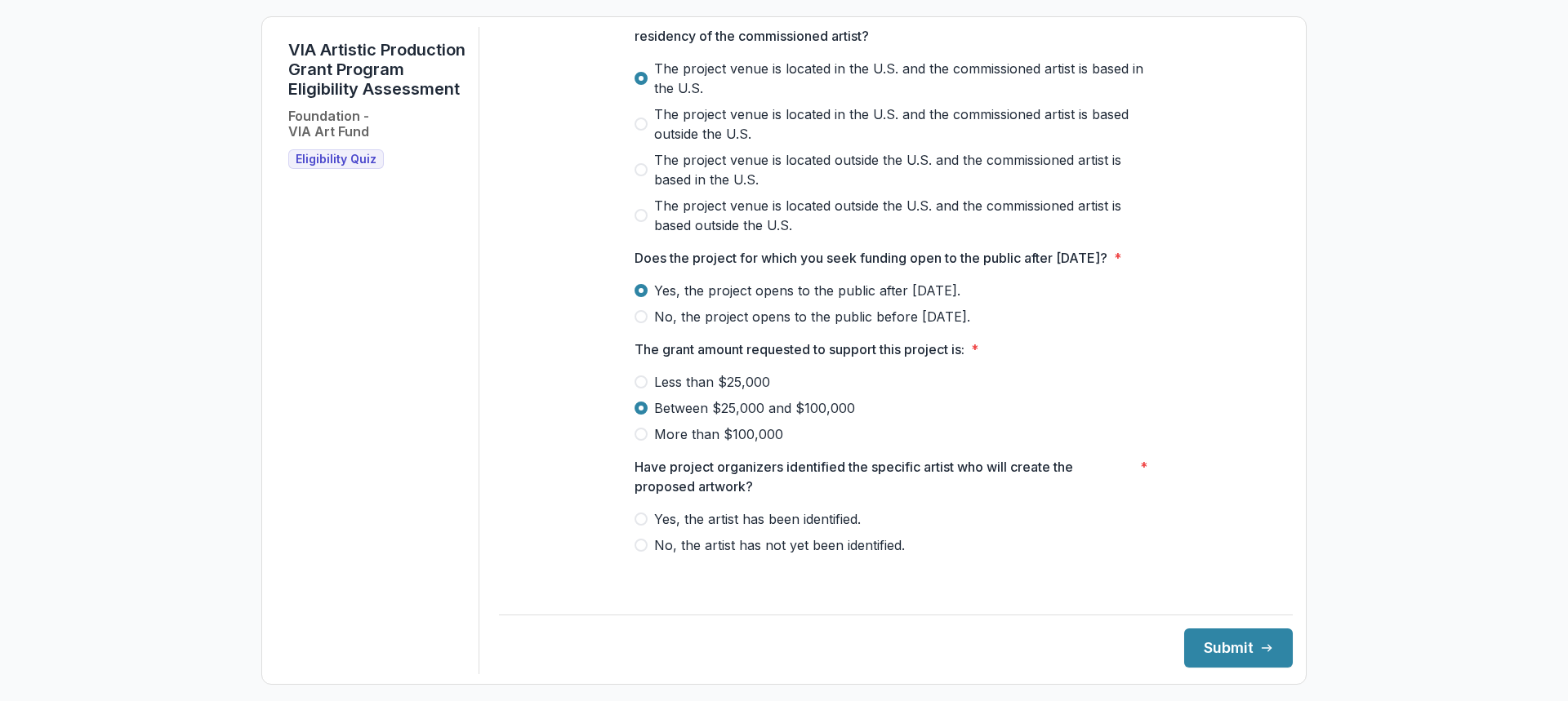
click at [824, 529] on span "Yes, the artist has been identified." at bounding box center [757, 519] width 206 height 20
click at [1190, 640] on button "Submit" at bounding box center [1238, 647] width 109 height 39
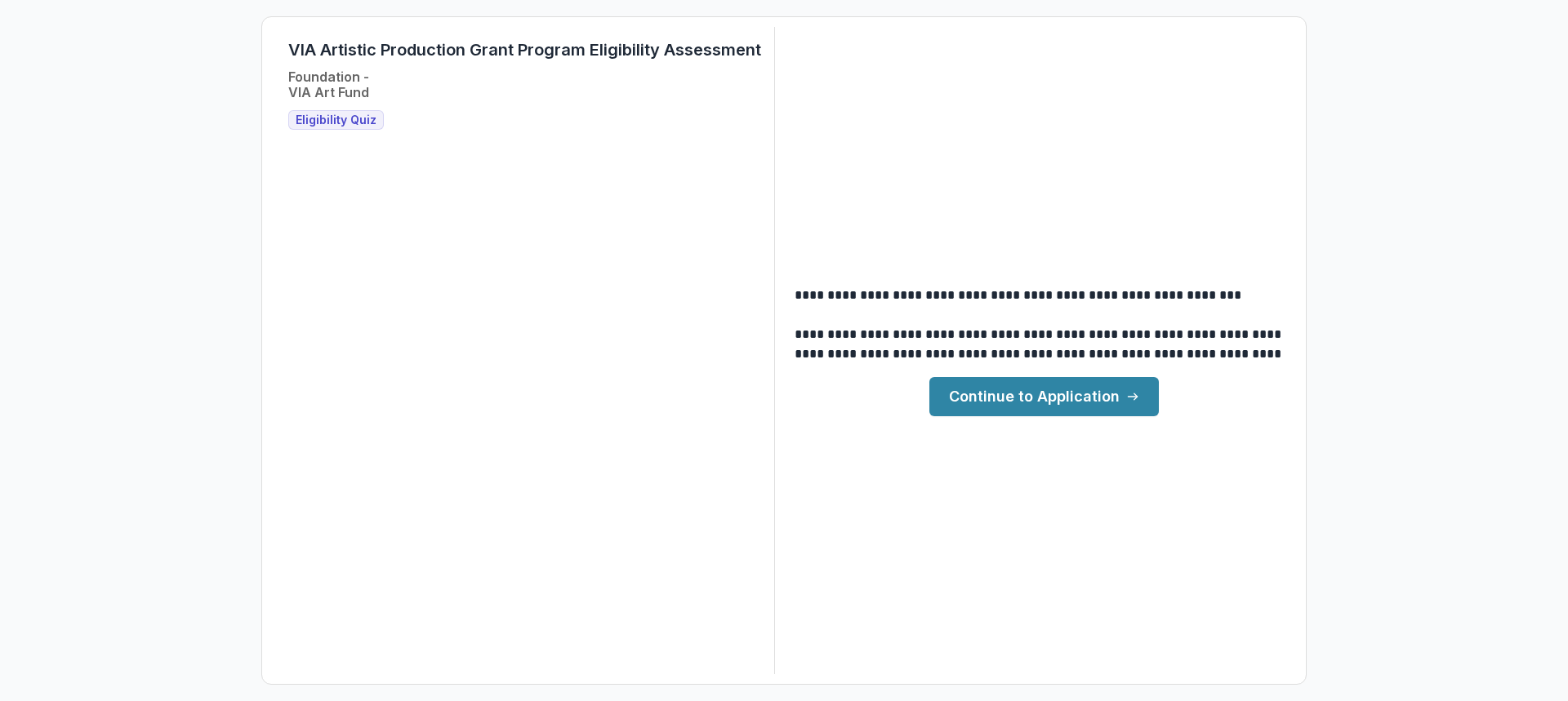
click at [1027, 397] on link "Continue to Application" at bounding box center [1044, 396] width 230 height 39
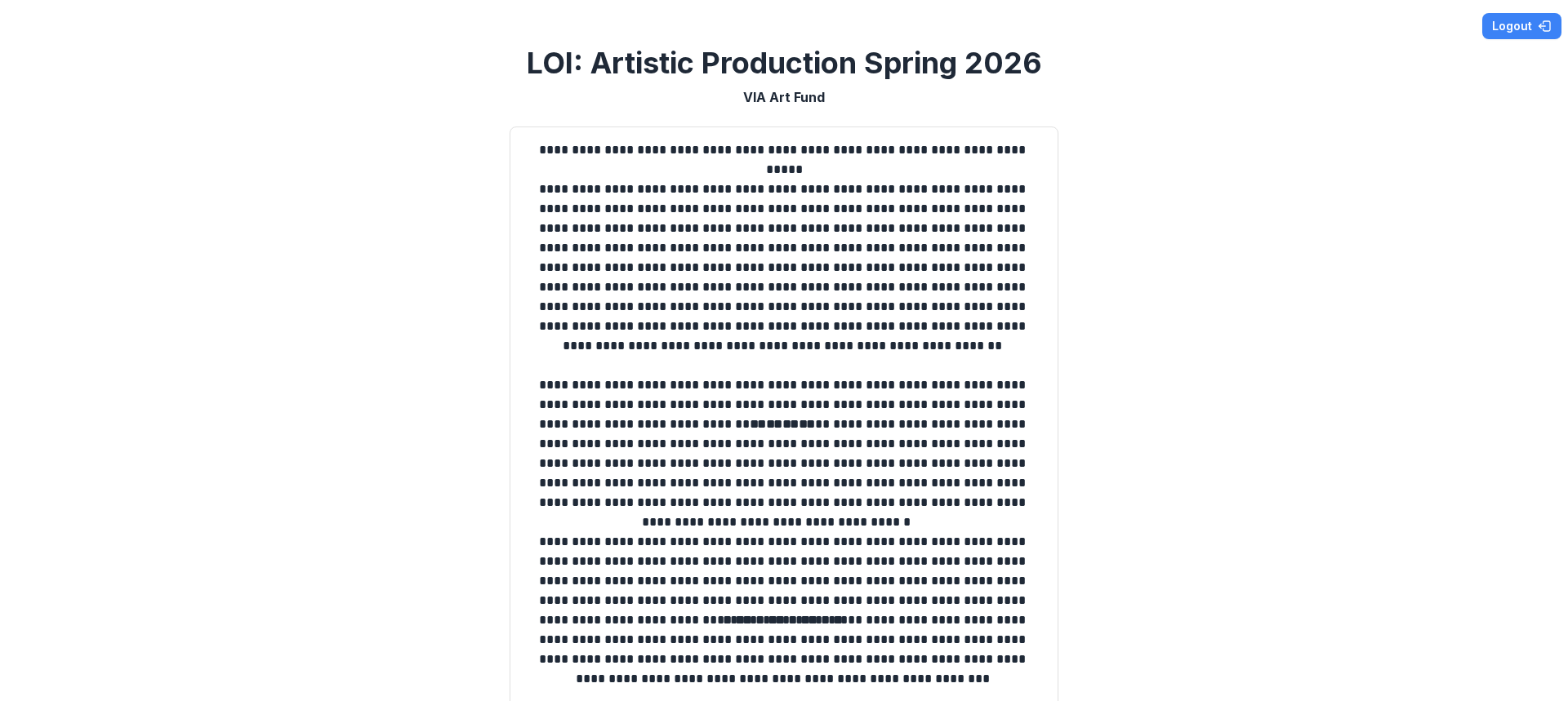
scroll to position [408, 0]
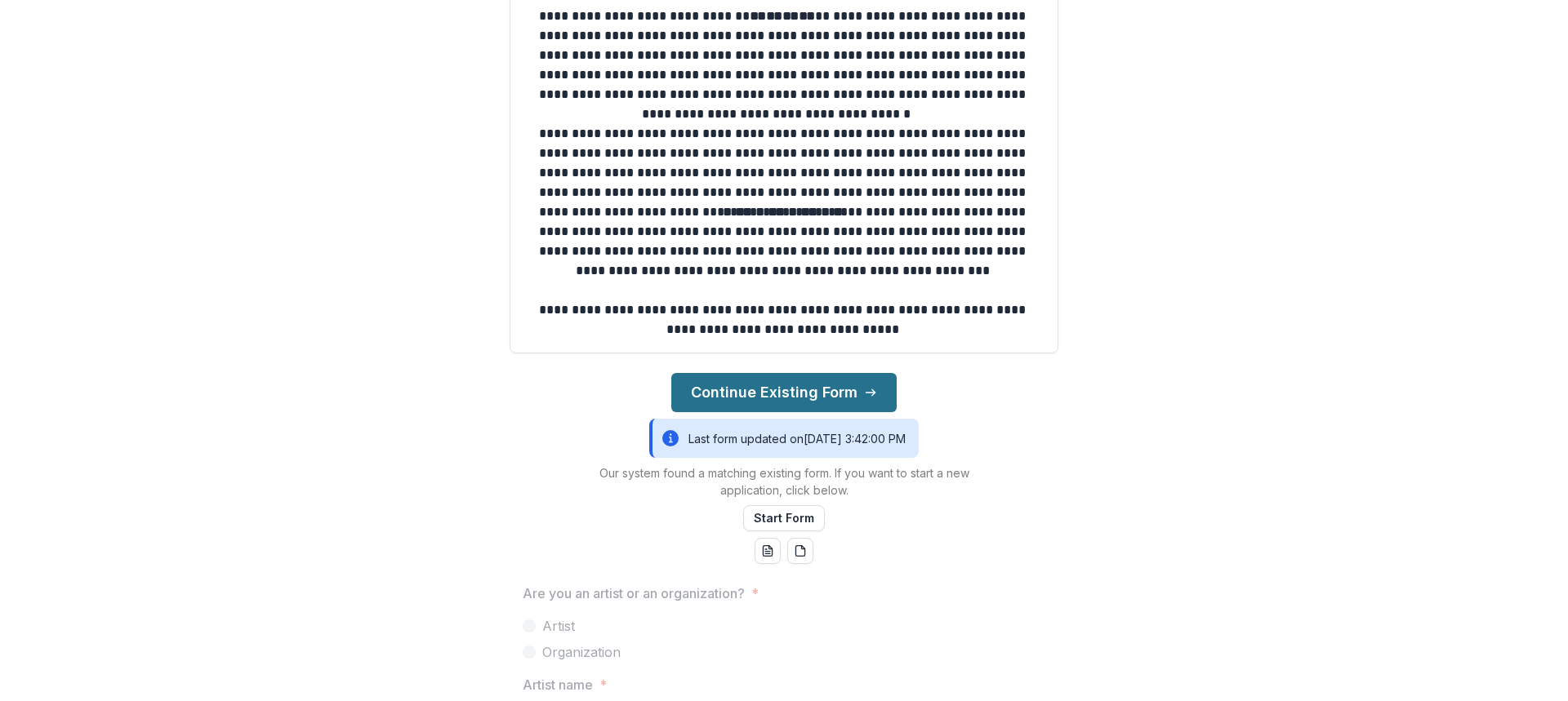
click at [803, 404] on button "Continue Existing Form" at bounding box center [784, 392] width 226 height 39
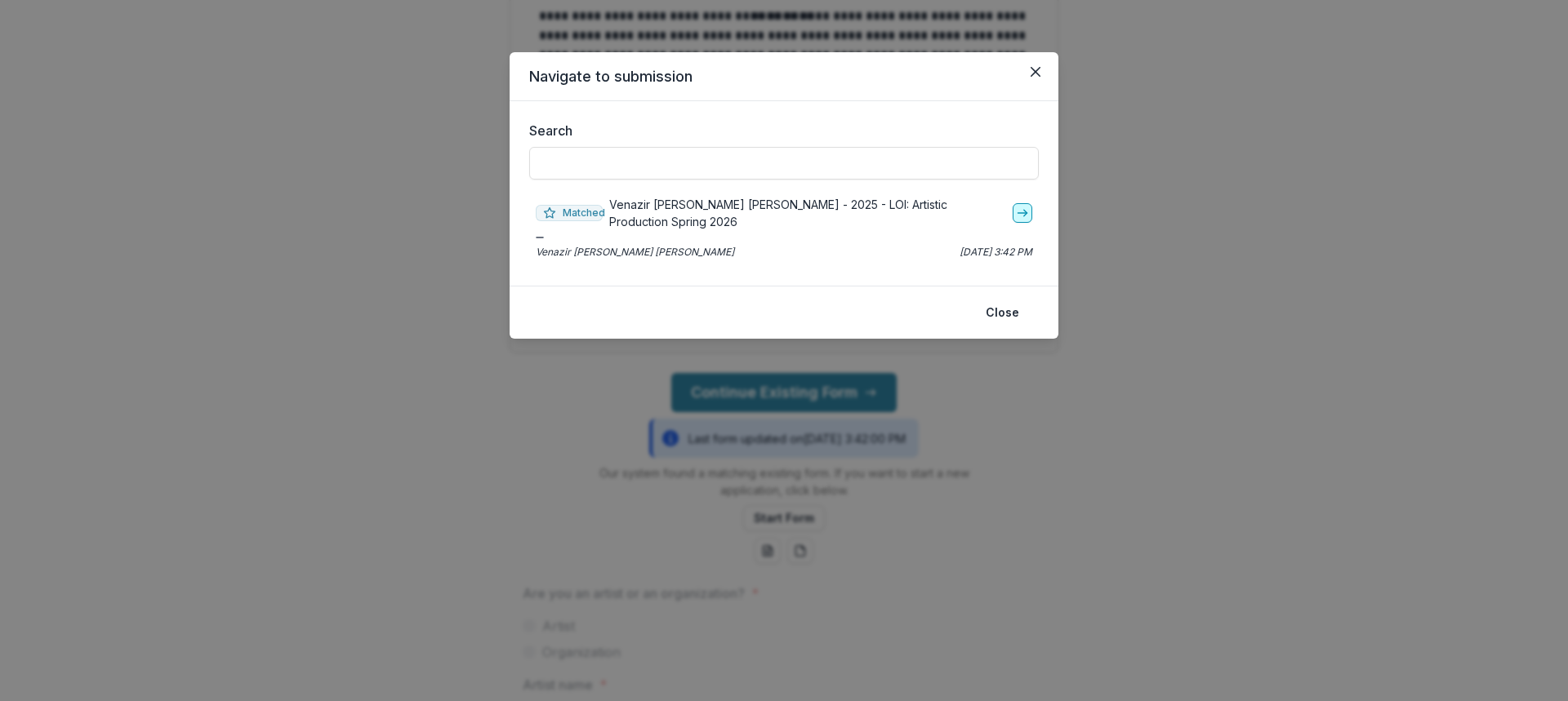
click at [1027, 210] on icon "go-to" at bounding box center [1022, 213] width 13 height 13
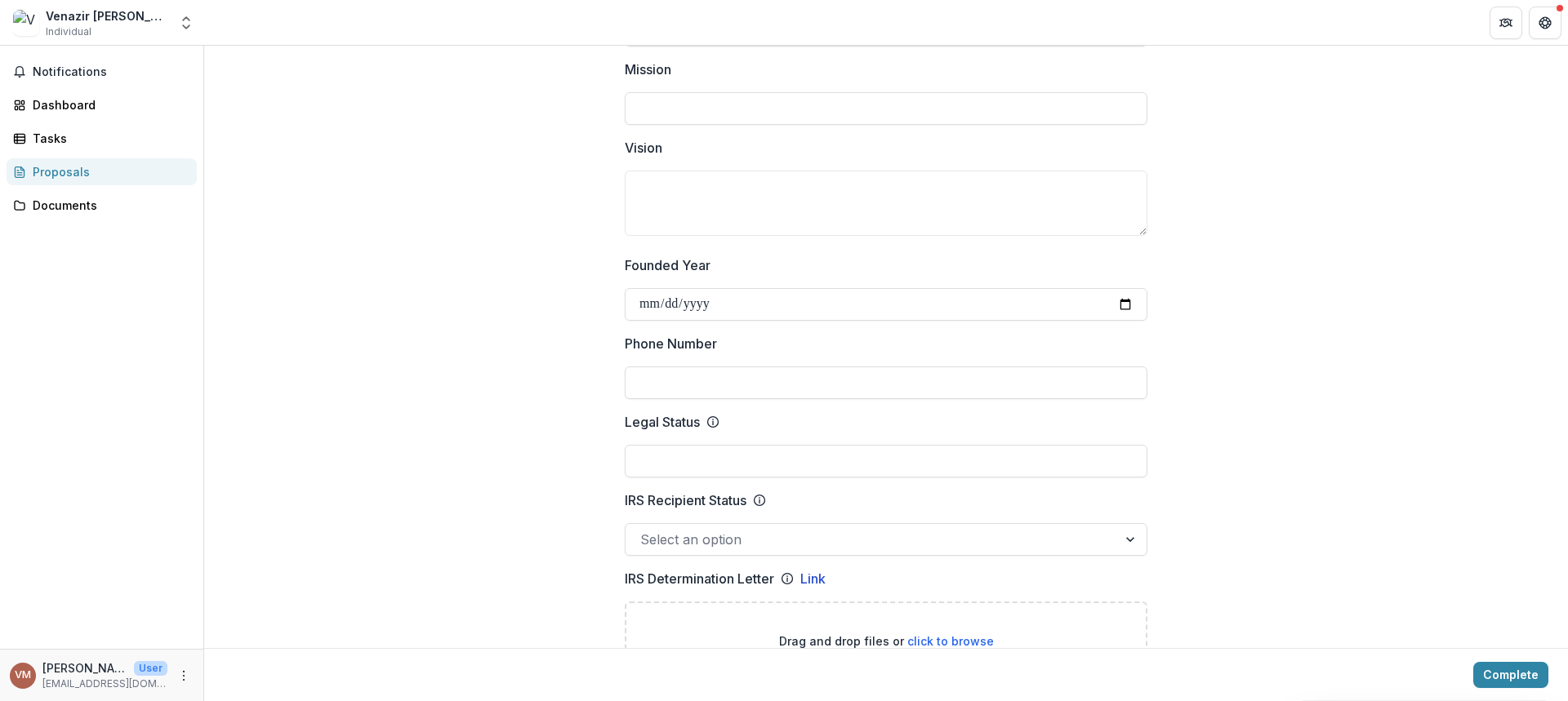
scroll to position [571, 0]
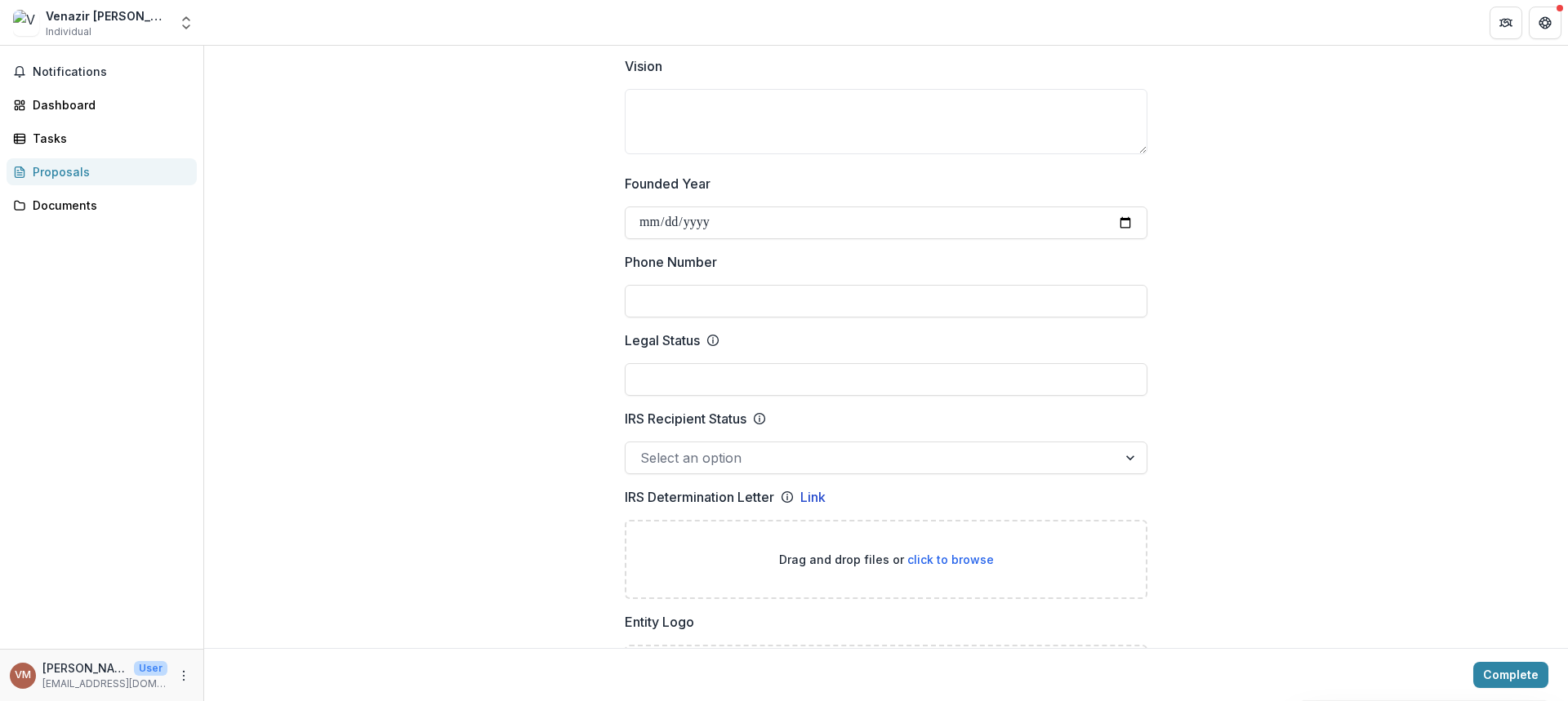
click at [845, 454] on div at bounding box center [871, 458] width 462 height 23
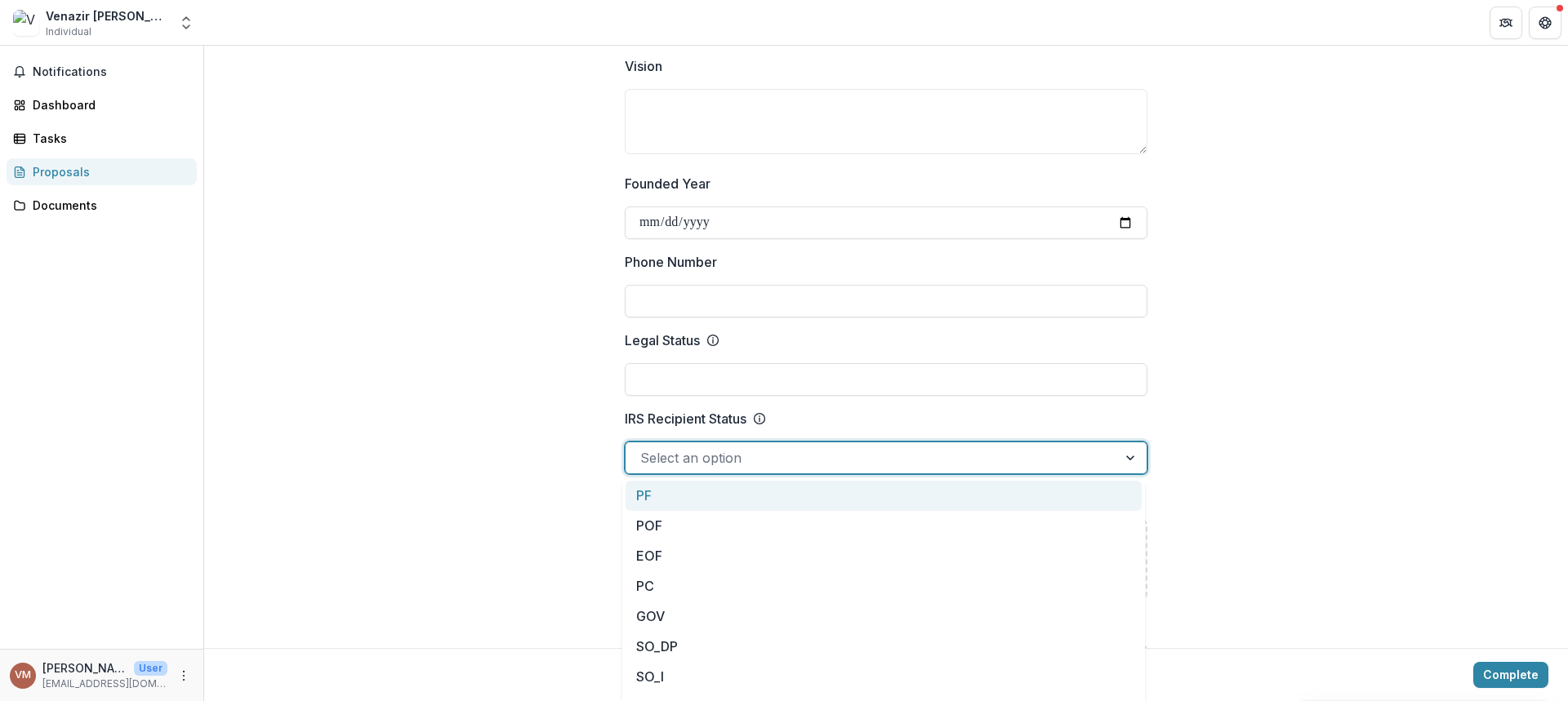
scroll to position [734, 0]
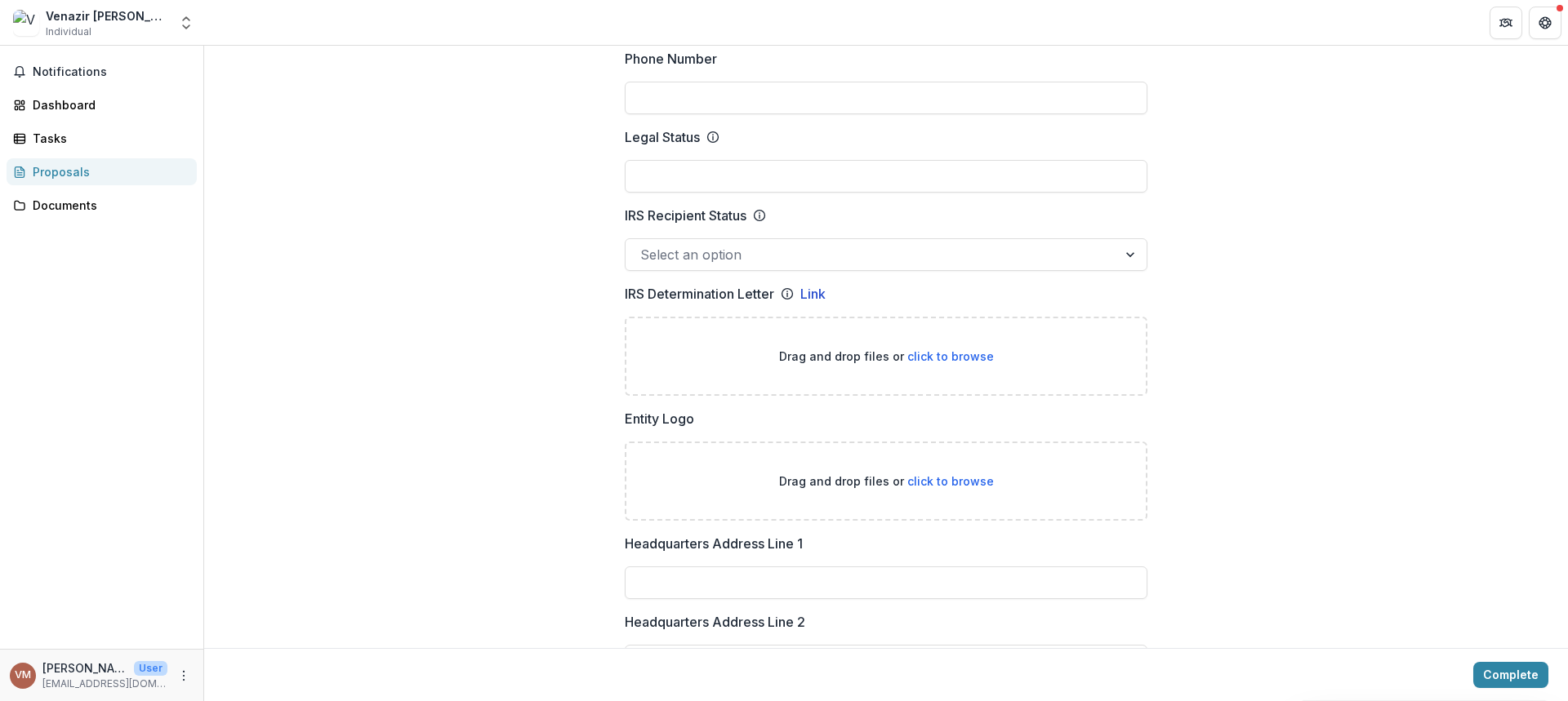
scroll to position [0, 0]
